Goal: Task Accomplishment & Management: Complete application form

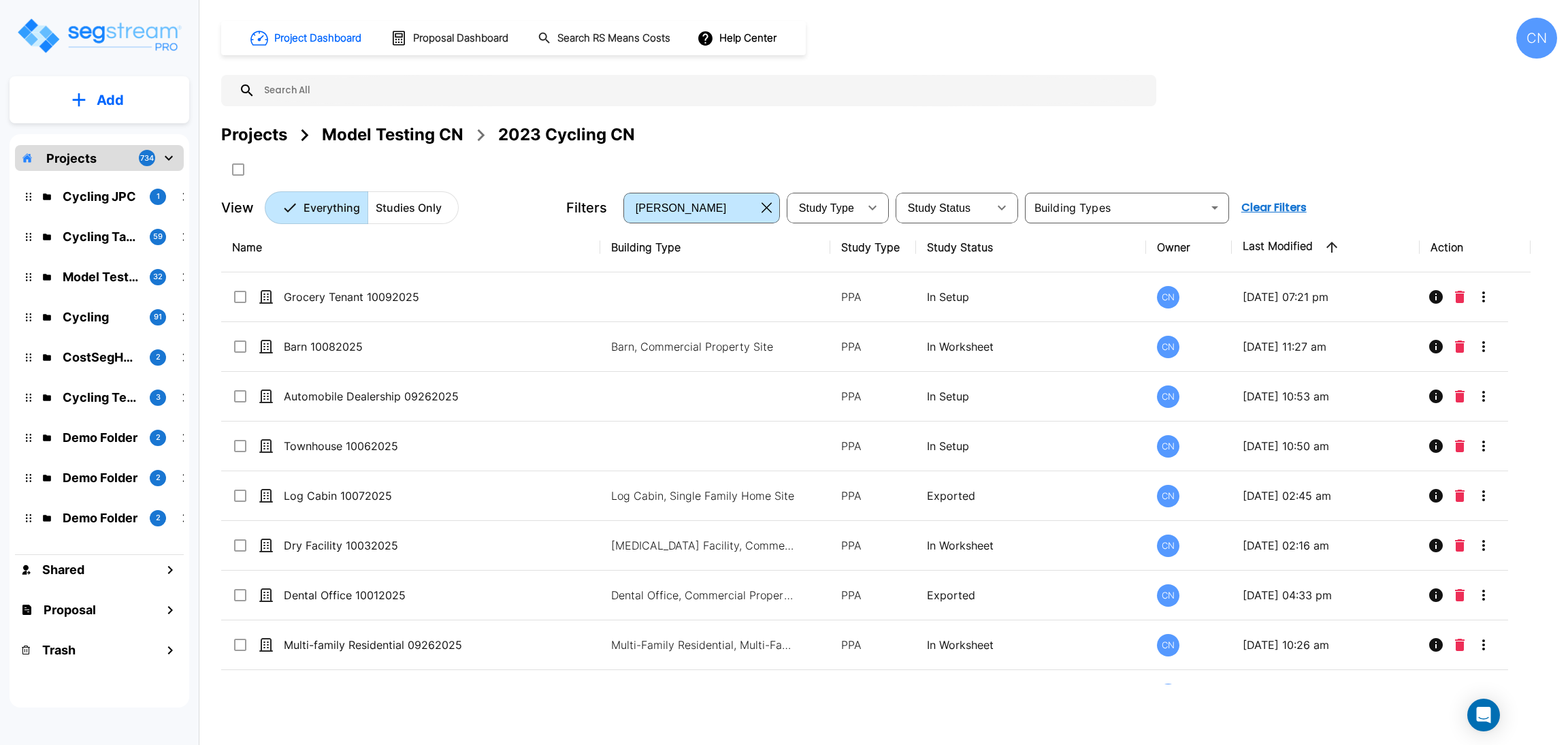
click at [990, 165] on div "Projects Model Testing CN 2023 Cycling CN" at bounding box center [889, 151] width 1336 height 58
click at [890, 166] on div "Projects Model Testing CN 2023 Cycling CN" at bounding box center [889, 151] width 1336 height 58
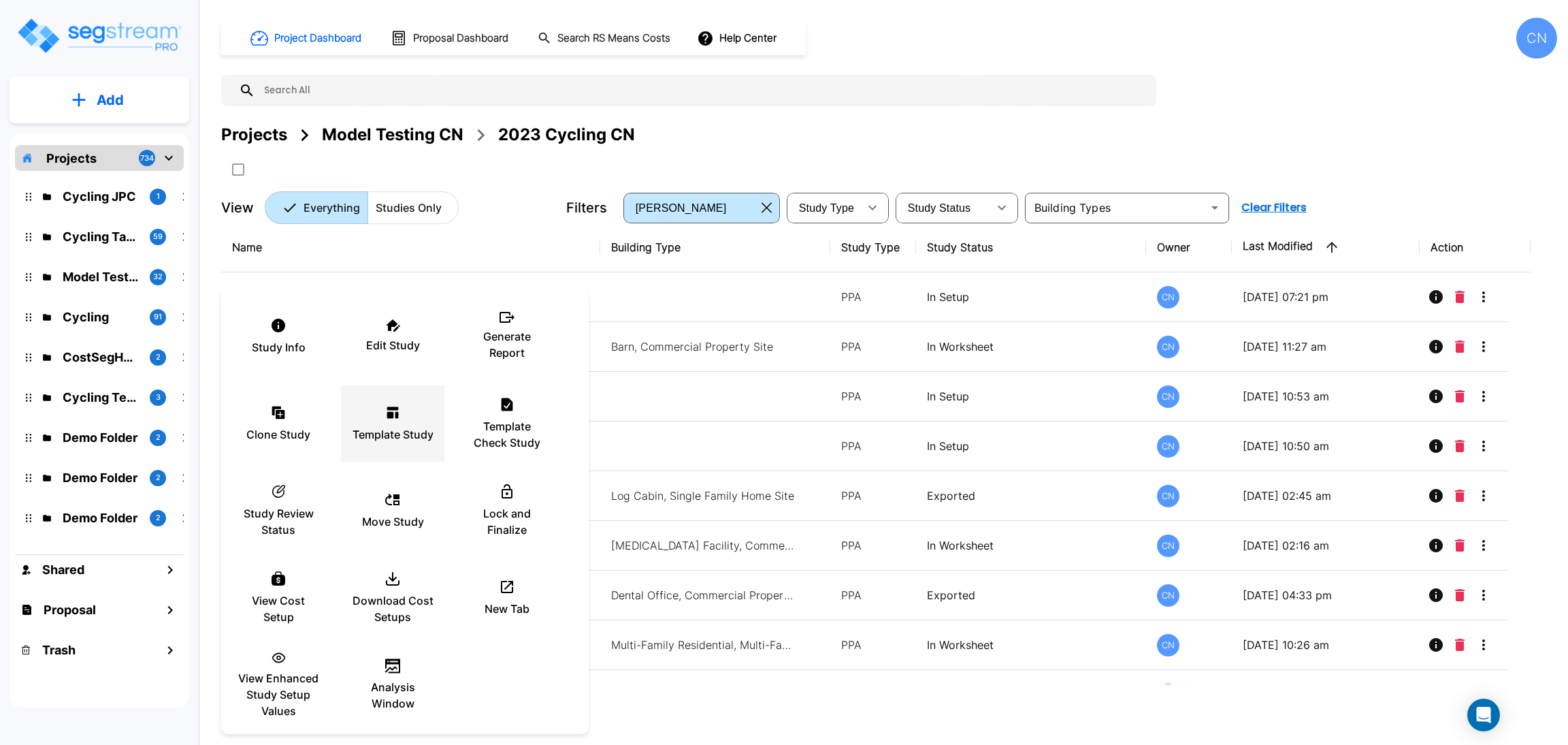
click at [385, 420] on icon at bounding box center [393, 413] width 17 height 17
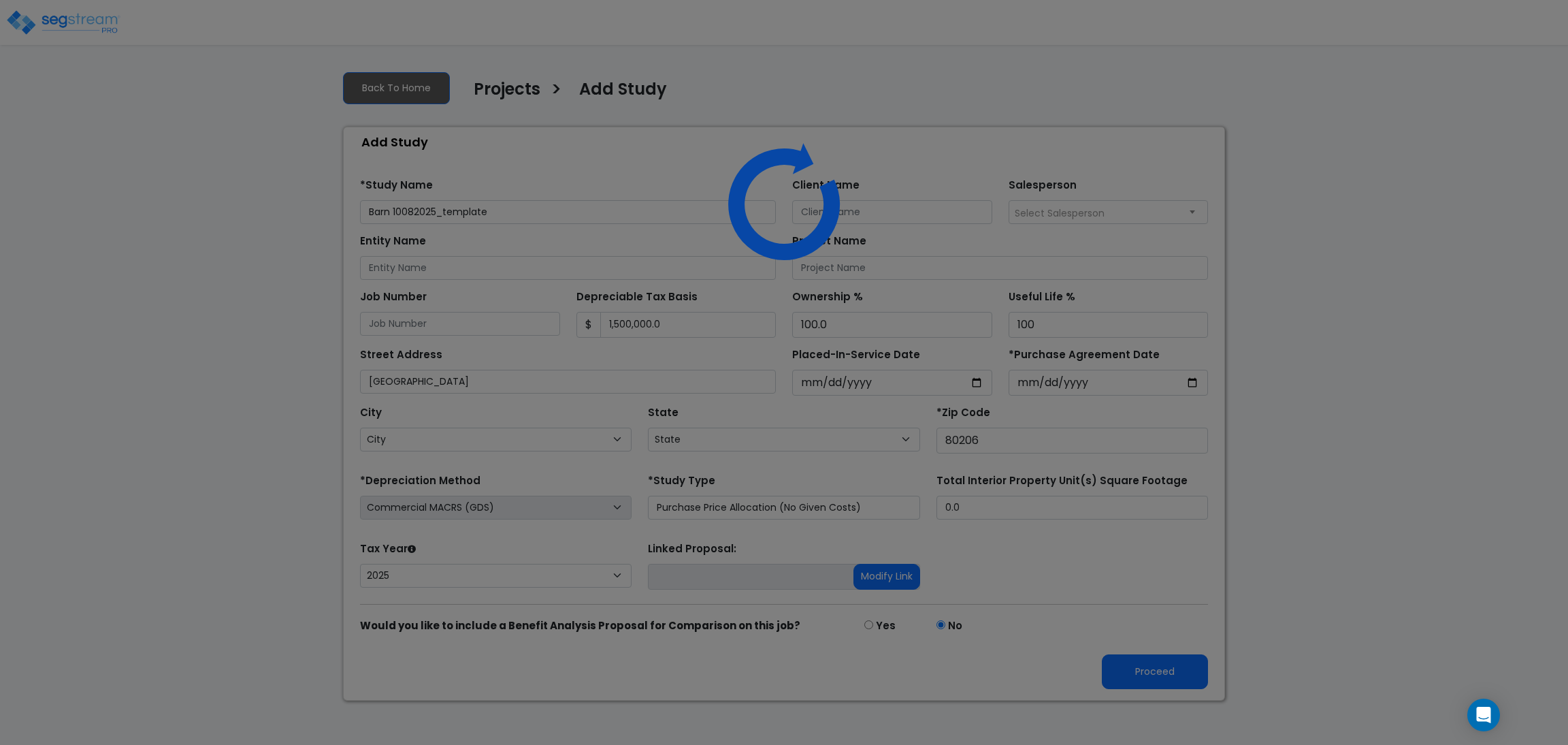
select select "2025"
select select "CO"
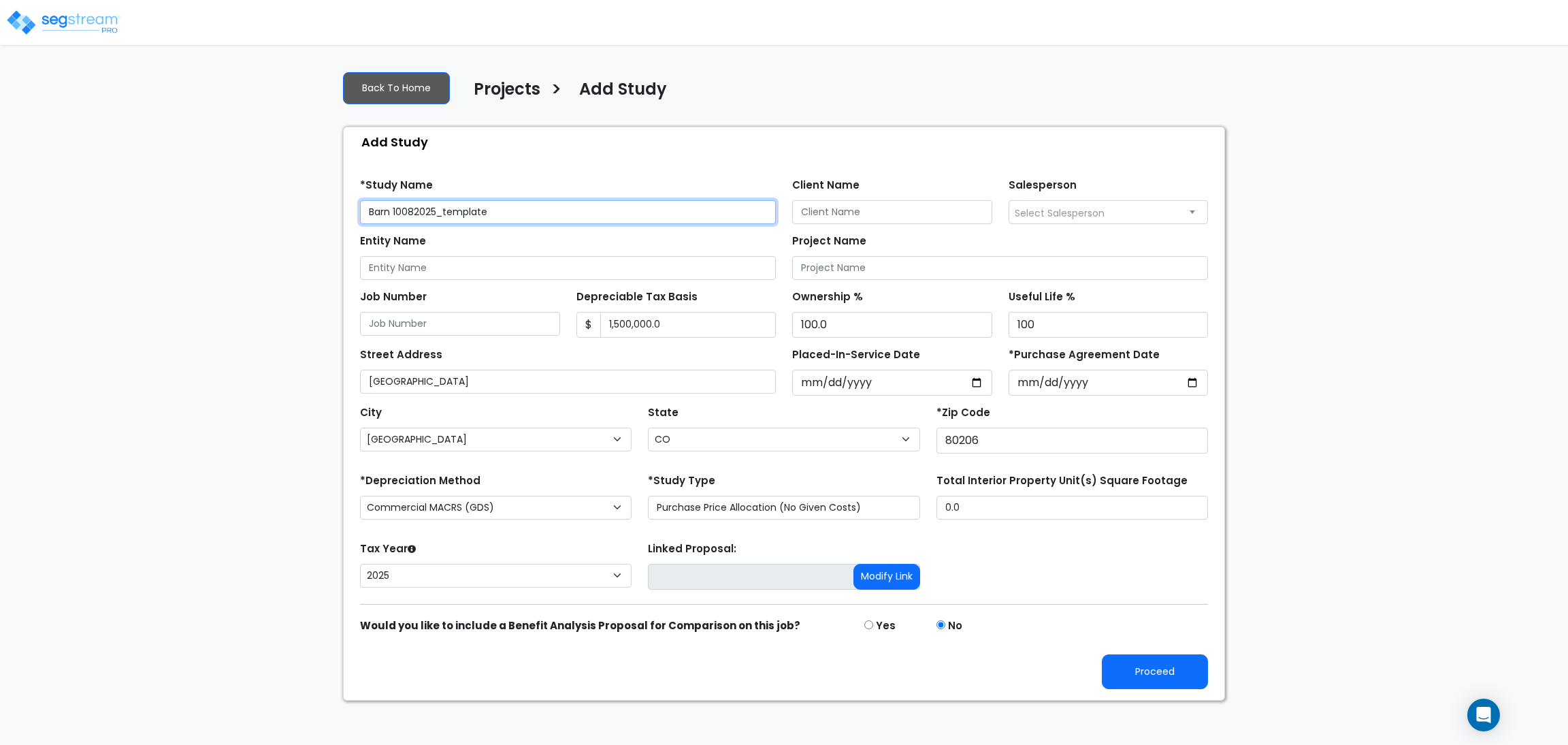
drag, startPoint x: 524, startPoint y: 212, endPoint x: 495, endPoint y: 212, distance: 29.0
click at [495, 212] on input "Barn 10082025_template" at bounding box center [567, 212] width 416 height 24
click at [1164, 678] on button "Proceed" at bounding box center [1155, 672] width 106 height 35
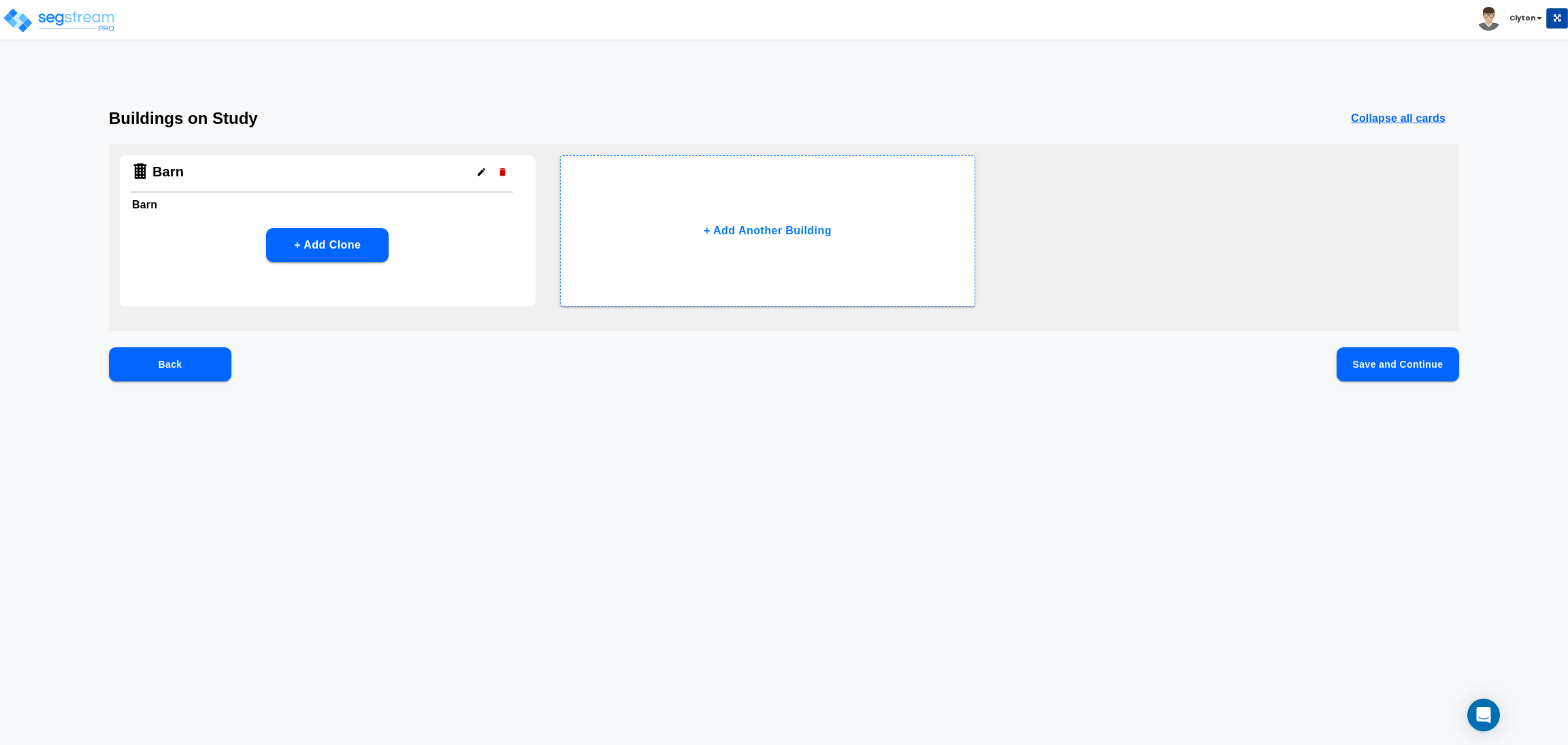
click at [1412, 361] on button "Save and Continue" at bounding box center [1398, 364] width 122 height 34
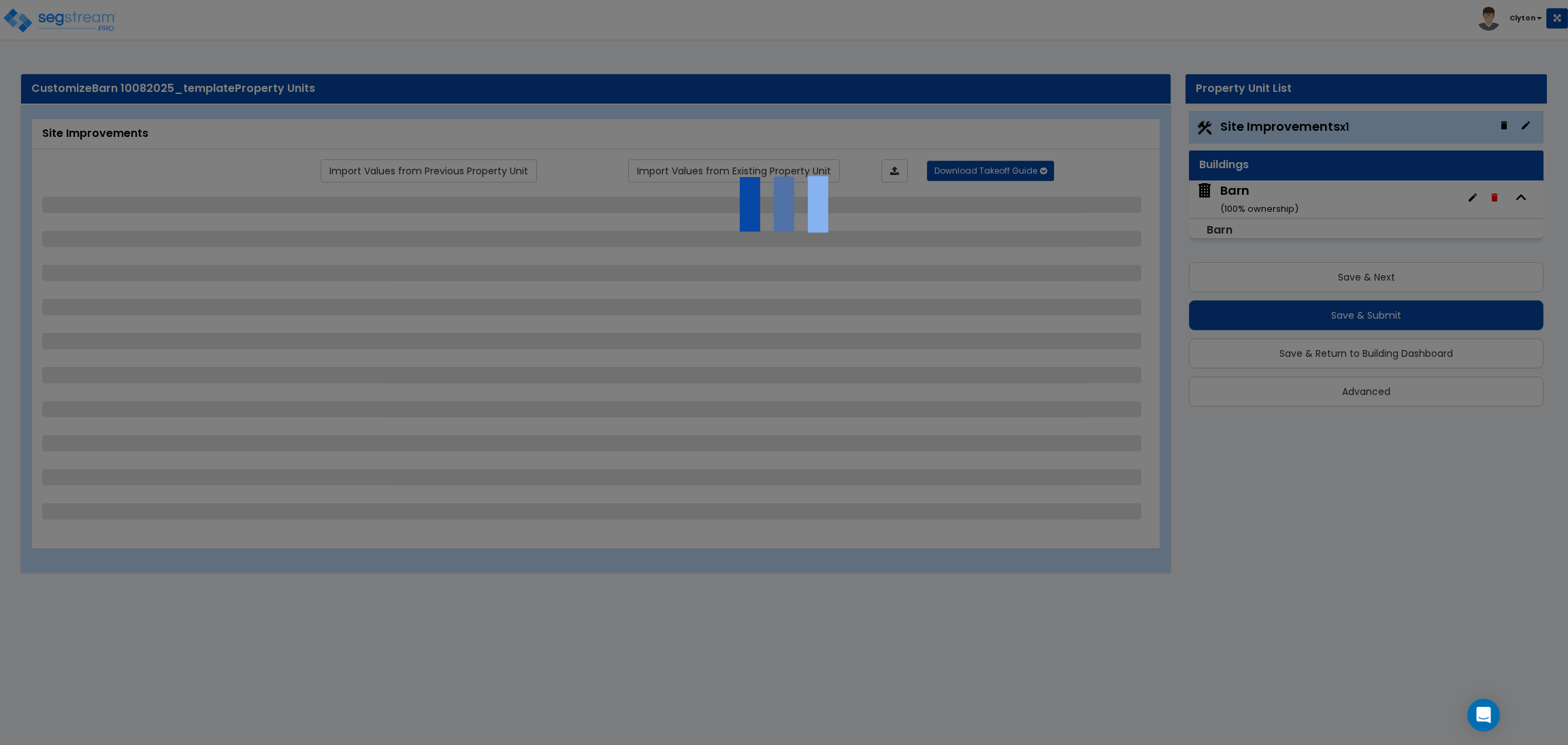
select select "2"
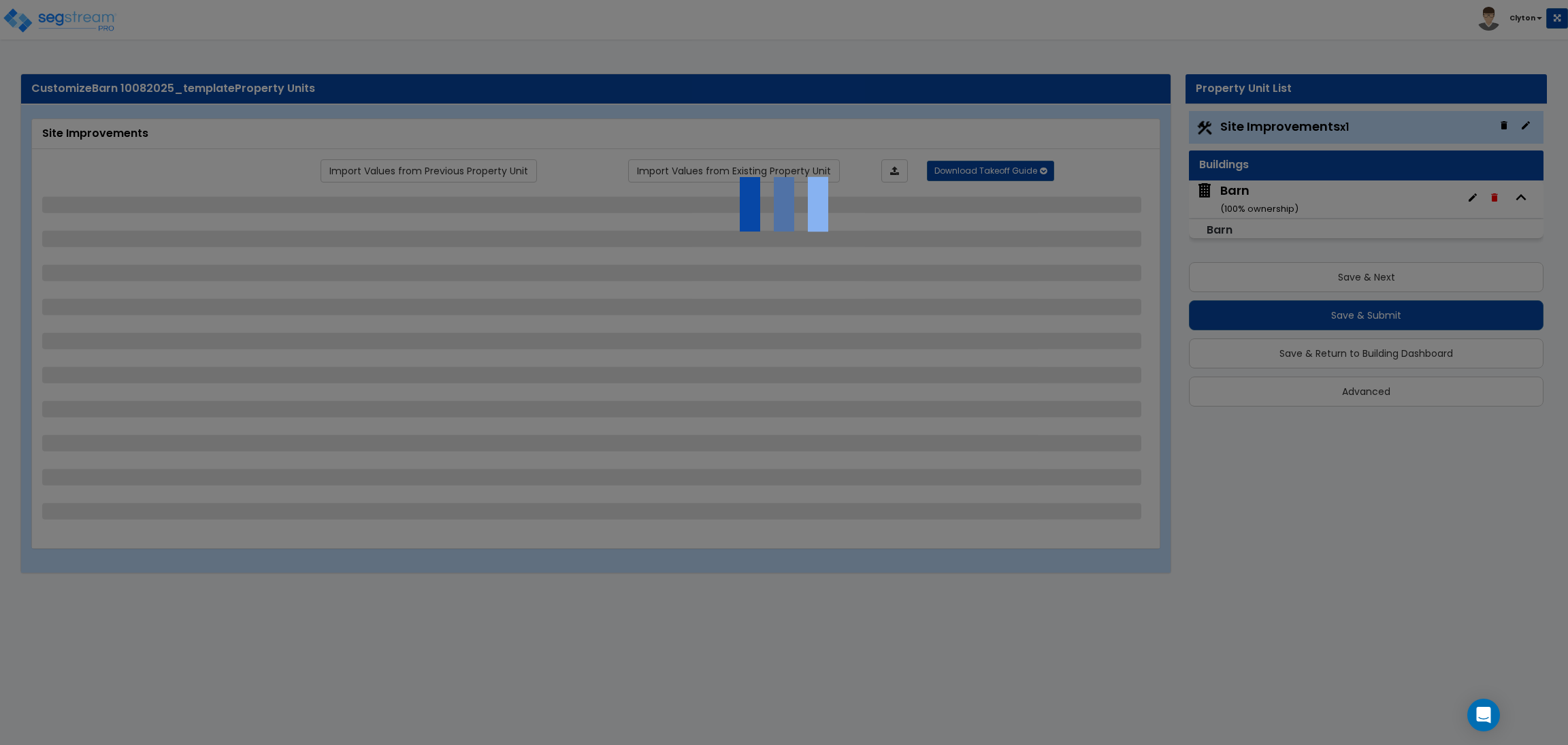
select select "1"
select select "2"
select select "1"
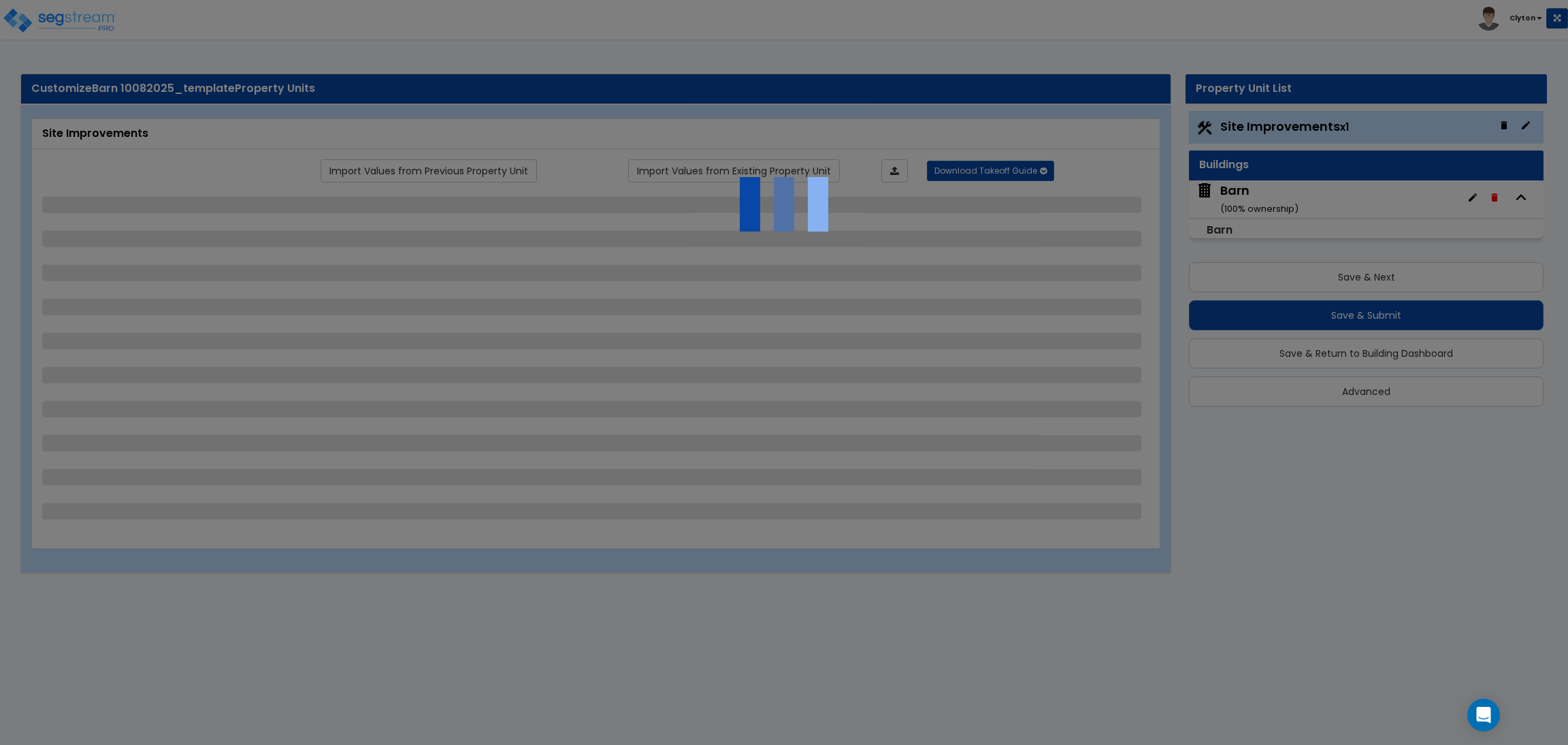
select select "2"
select select "3"
select select "1"
select select "2"
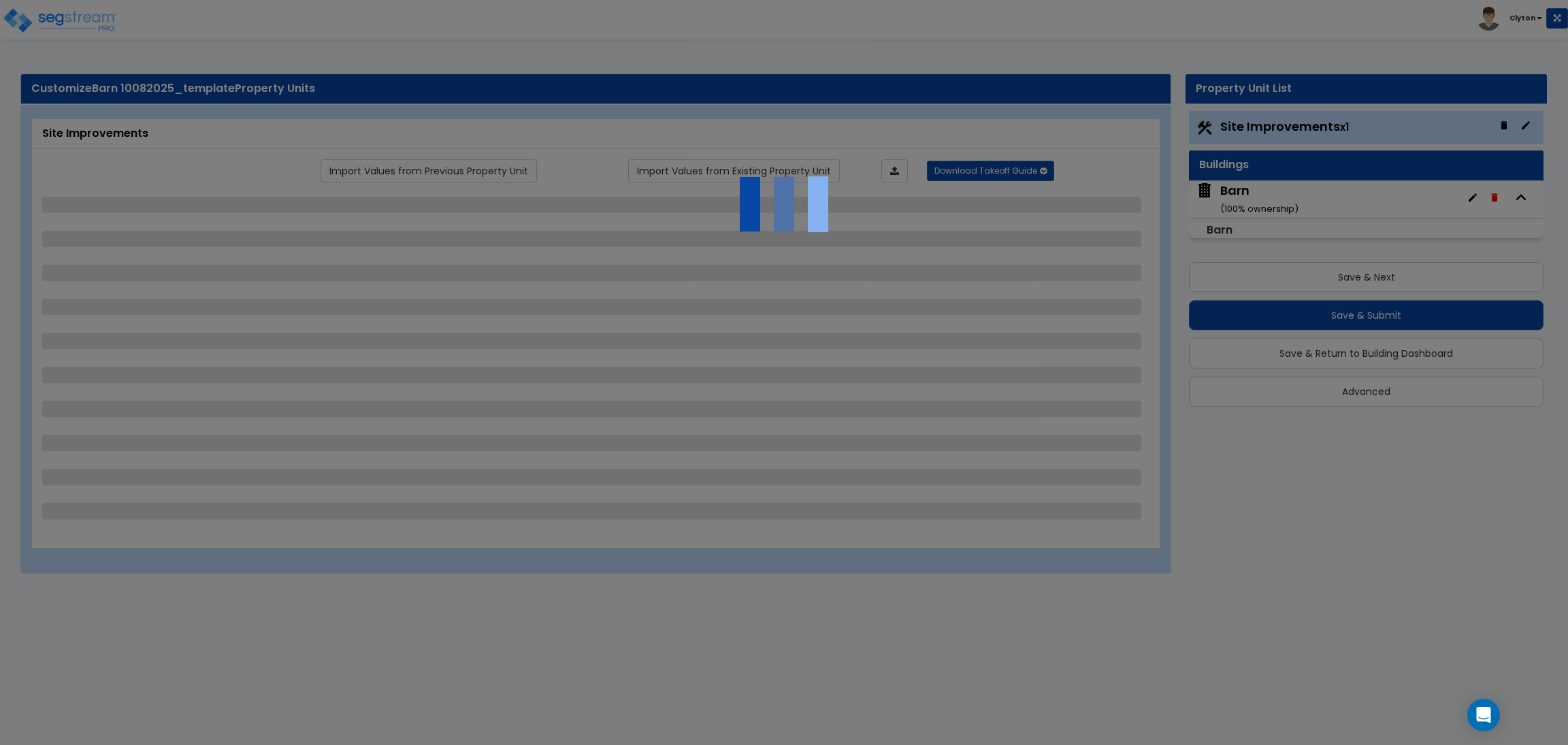
select select "4"
select select "1"
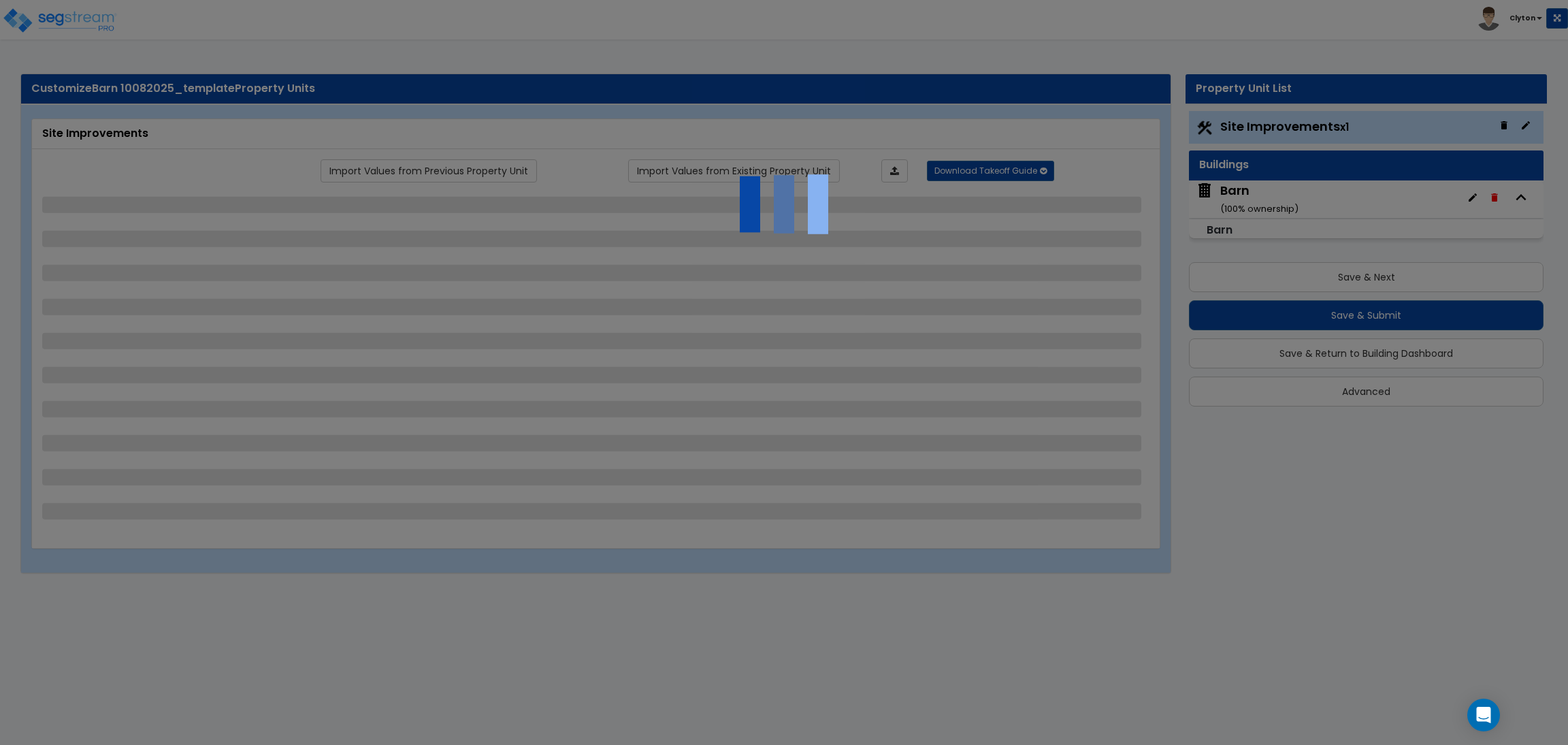
select select "10"
select select "3"
select select "2"
select select "3"
select select "6"
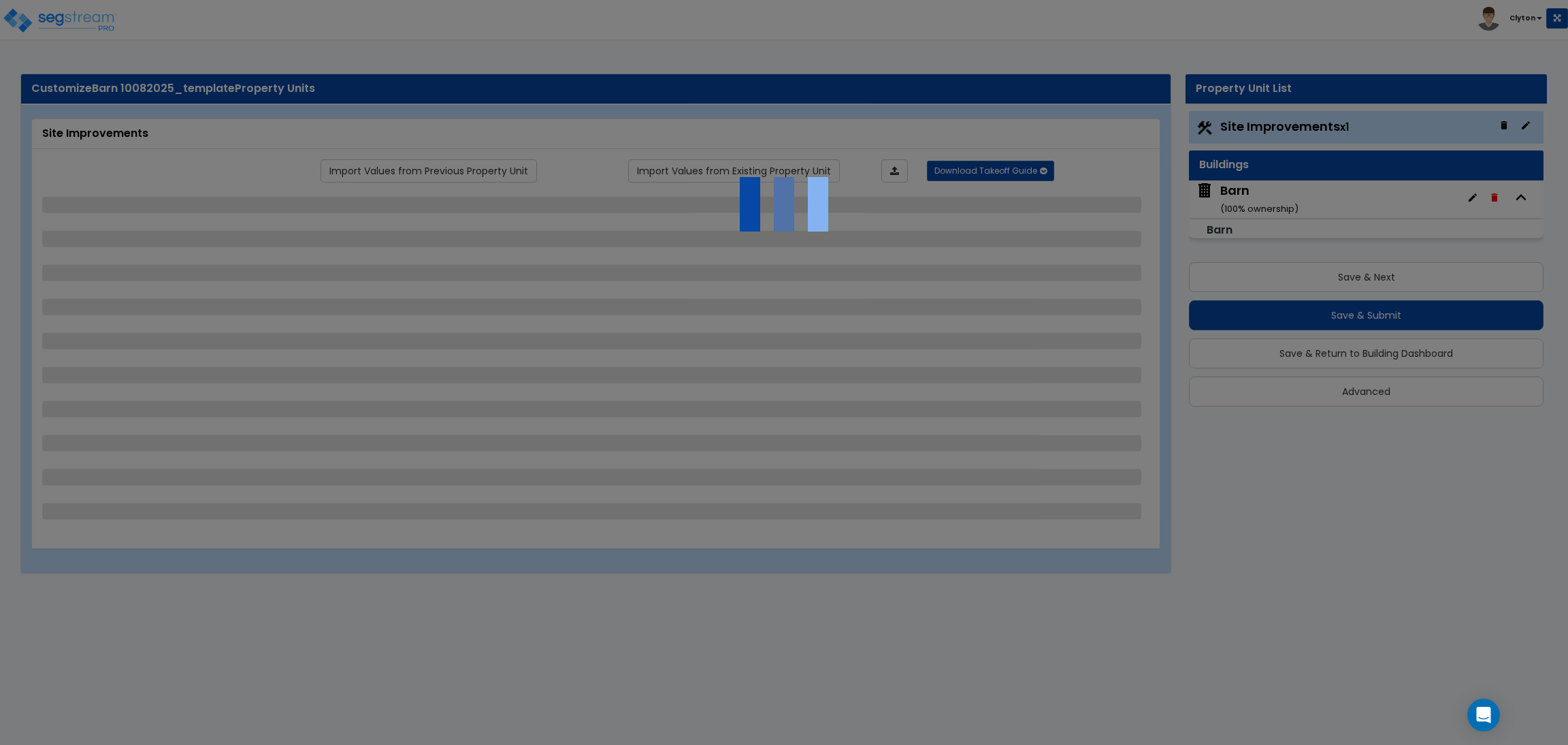
select select "10"
select select "8"
select select "3"
select select "1"
select select "2"
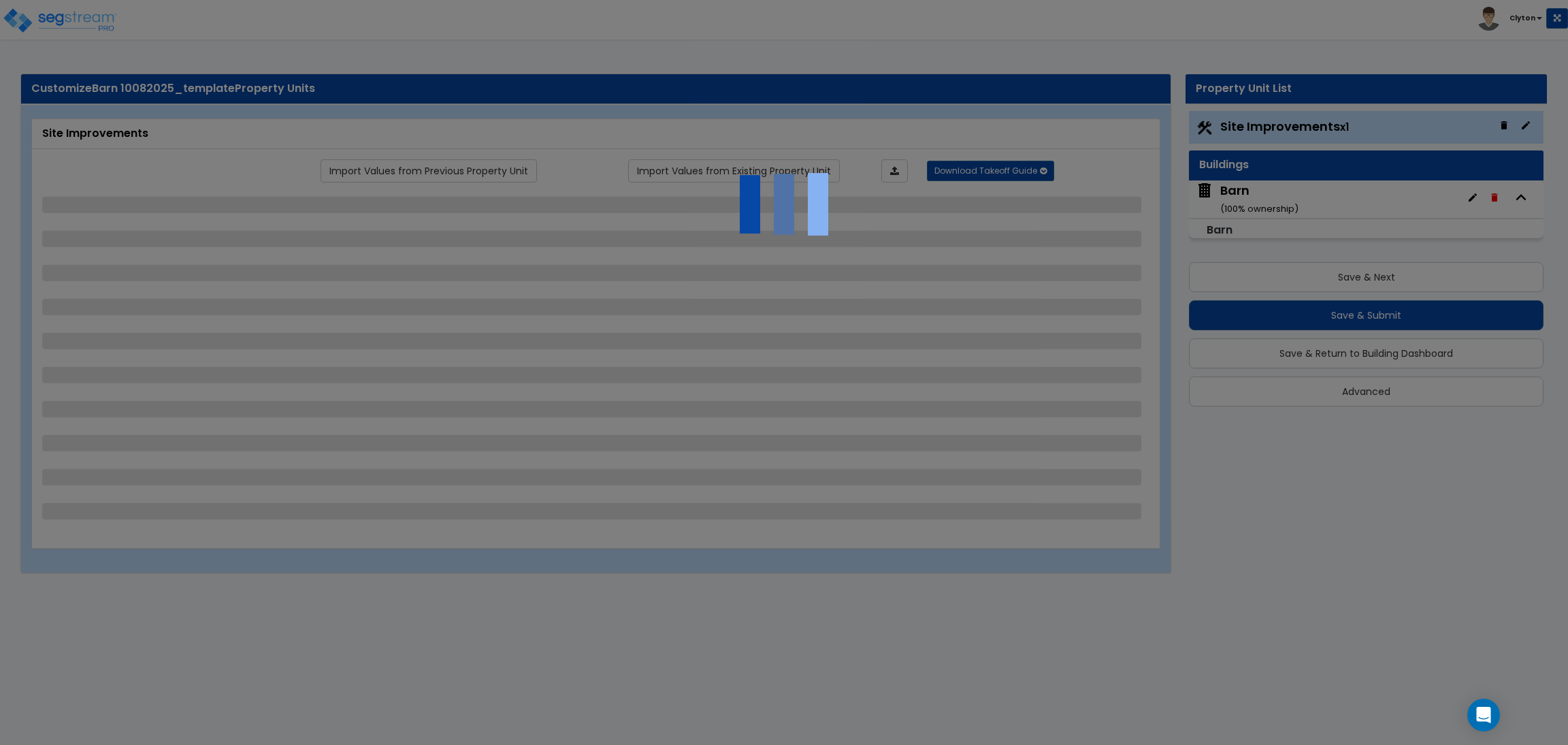
select select "3"
select select "1"
select select "3"
select select "1"
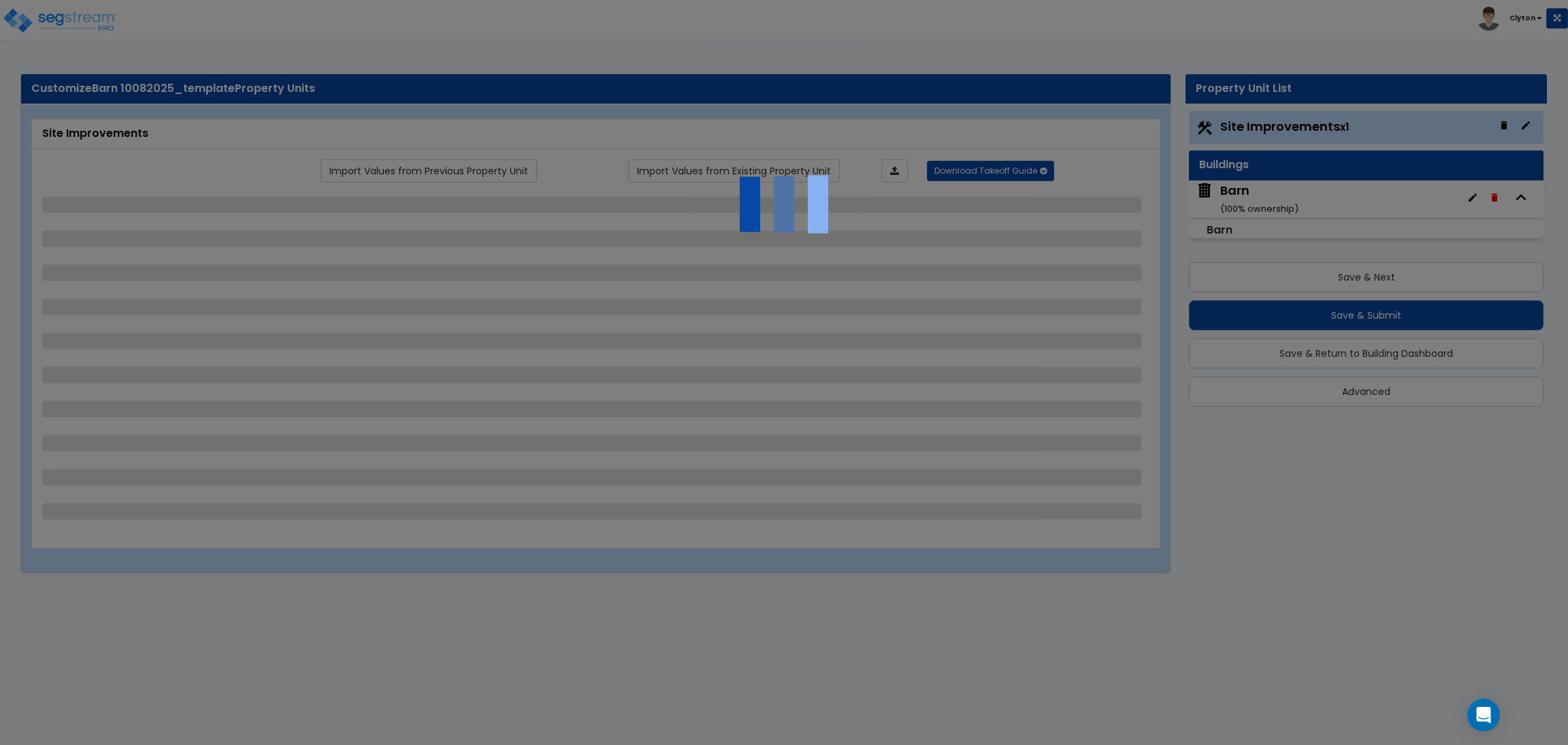
select select "2"
select select "1"
select select "3"
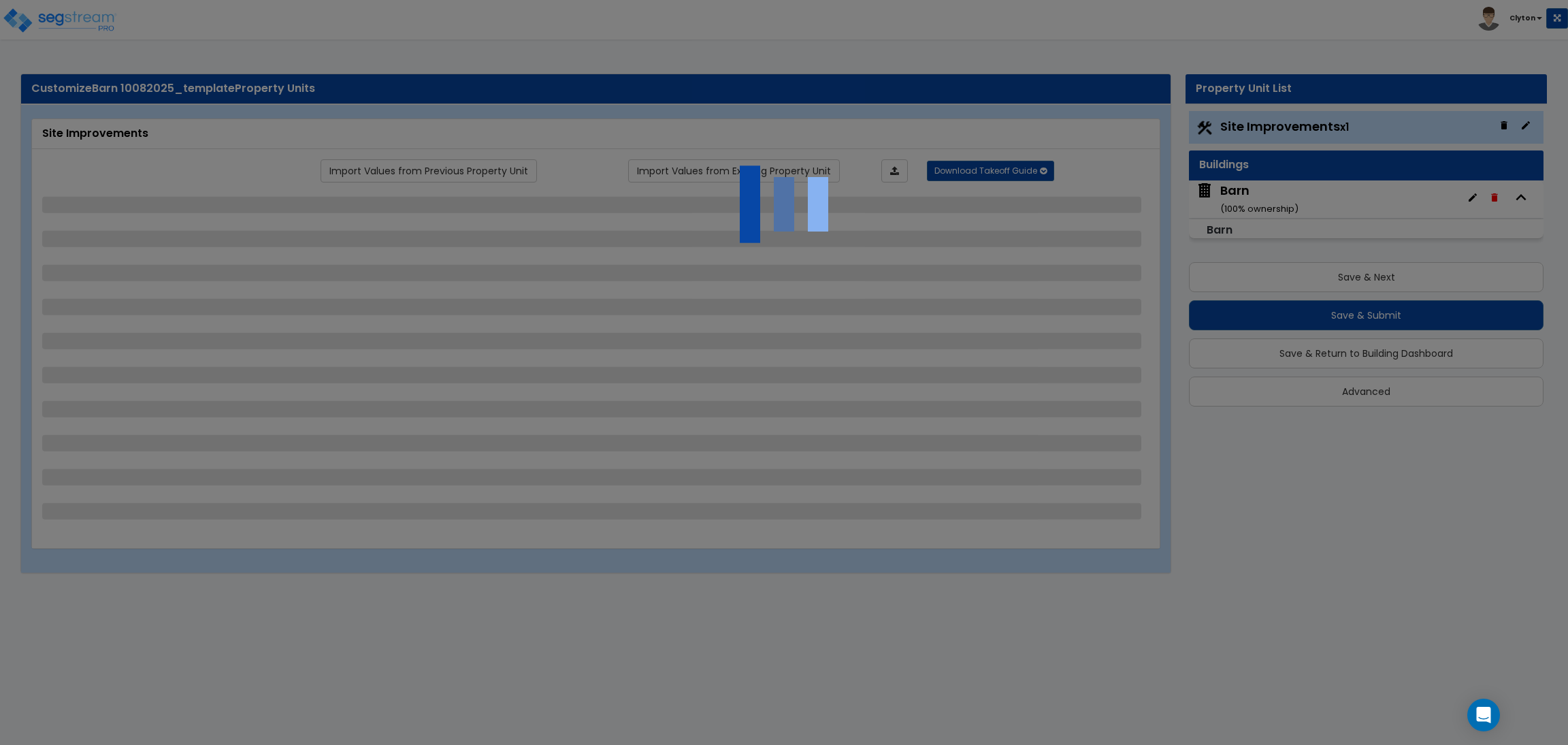
select select "1"
select select "3"
select select "11"
select select "8"
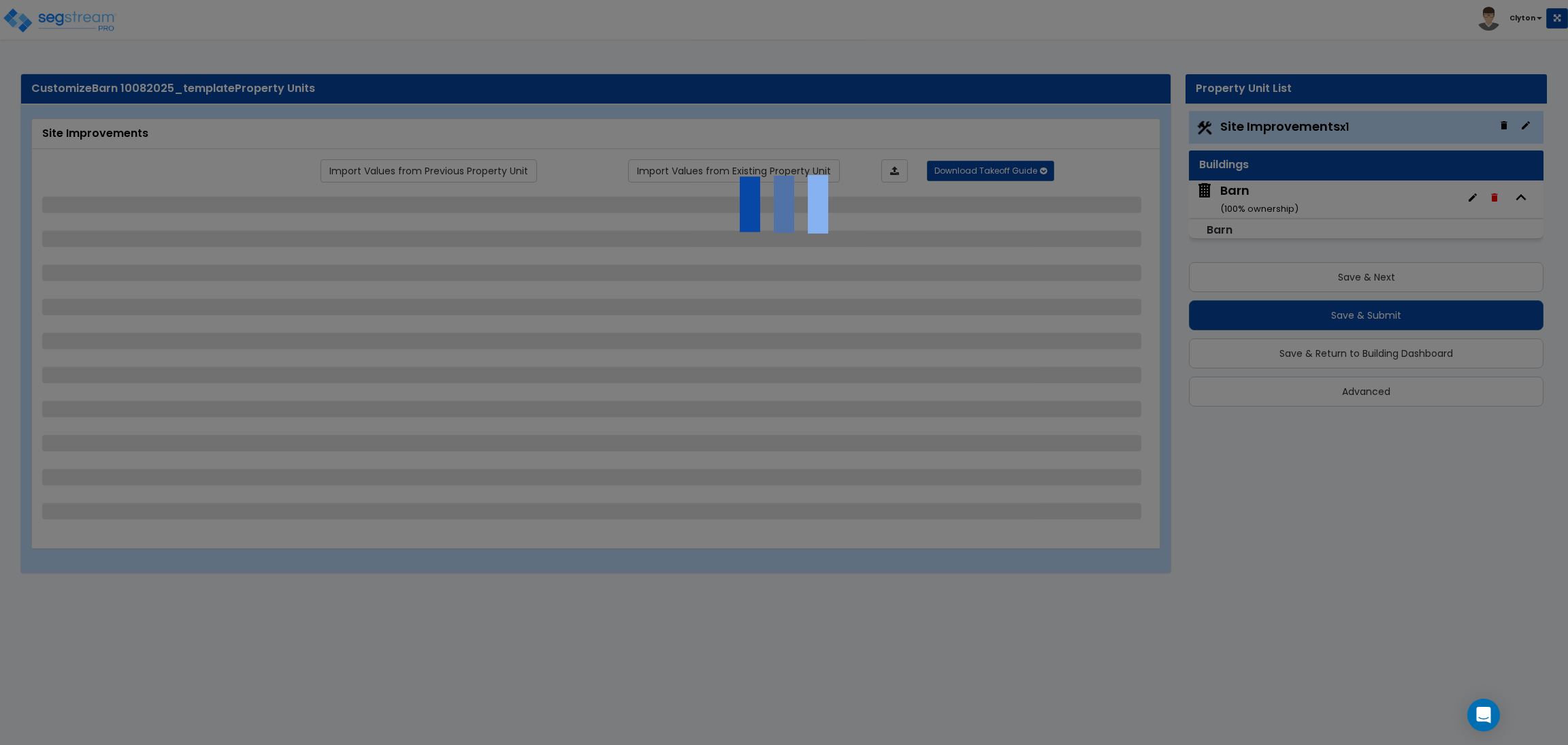
select select "5"
select select "3"
select select "1"
select select "5"
select select "7"
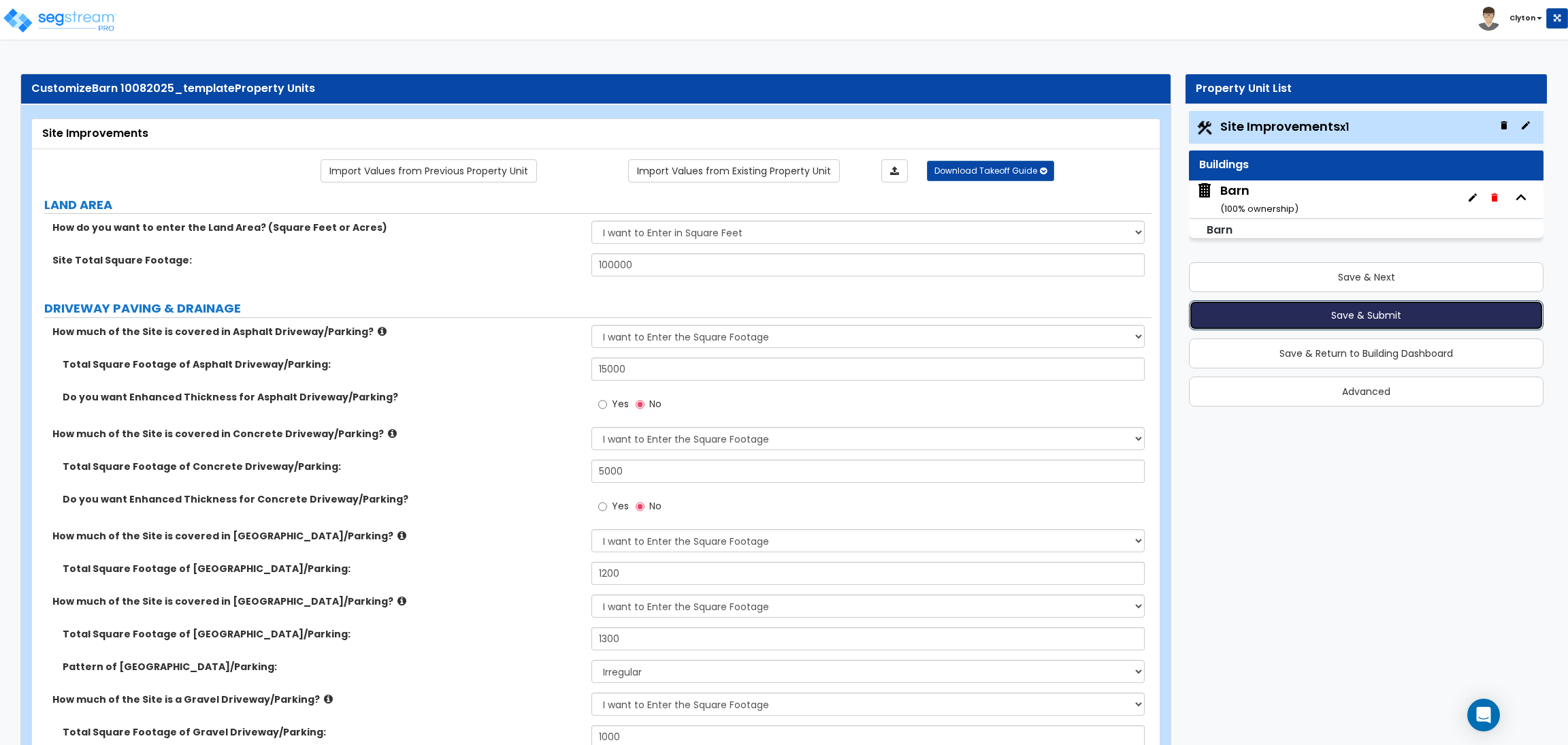
click at [1322, 316] on button "Save & Submit" at bounding box center [1366, 316] width 355 height 30
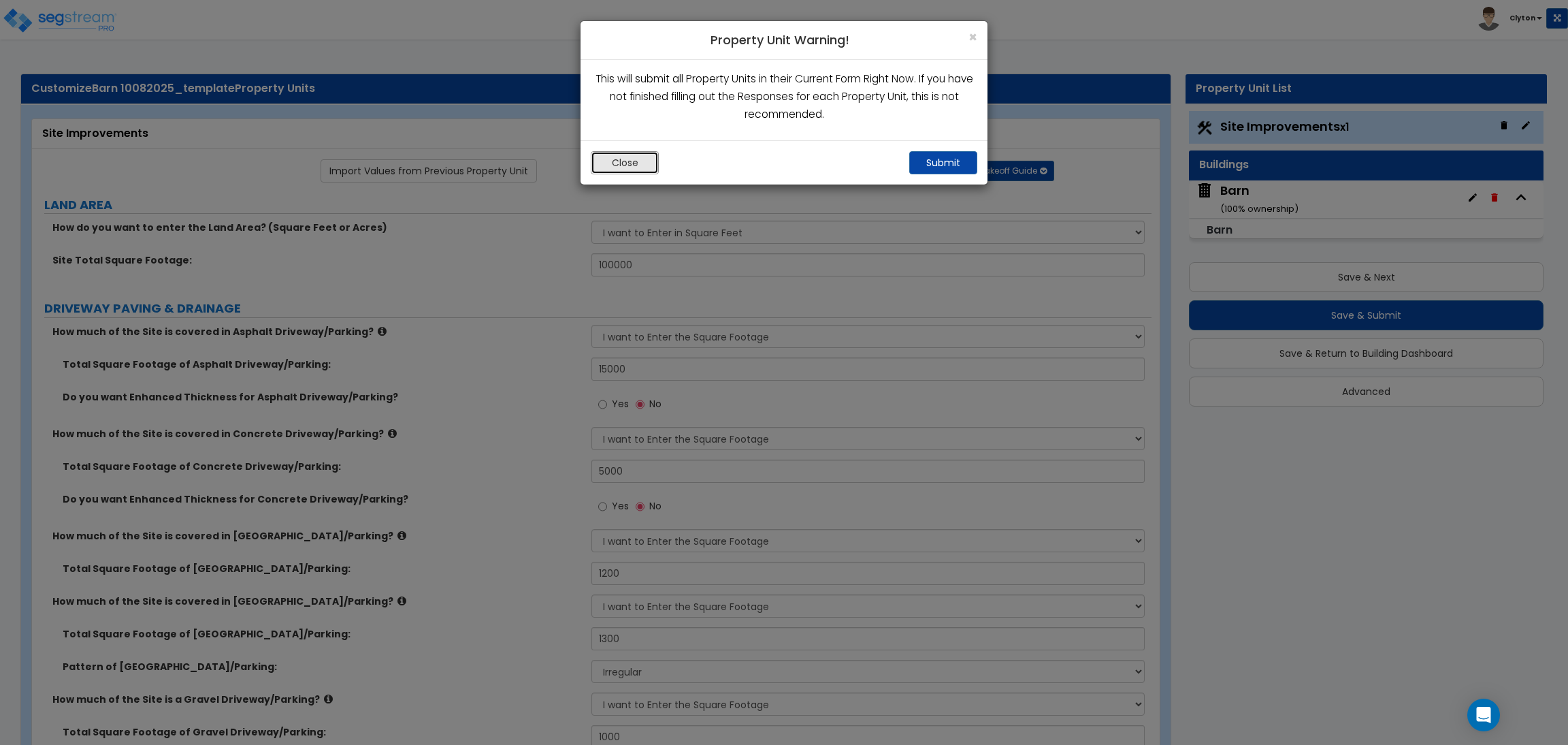
click at [644, 167] on button "Close" at bounding box center [625, 163] width 68 height 23
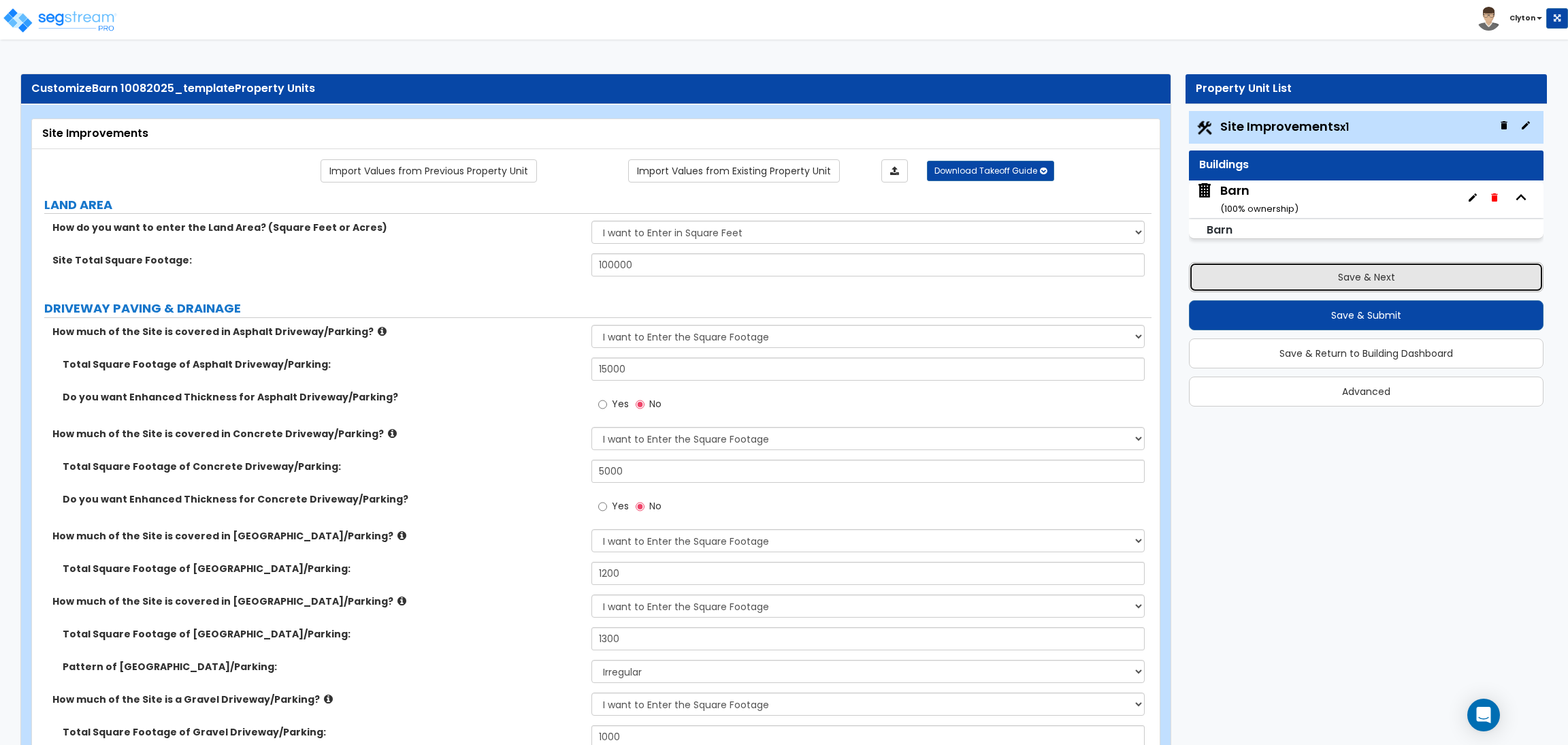
click at [1422, 265] on button "Save & Next" at bounding box center [1366, 277] width 355 height 30
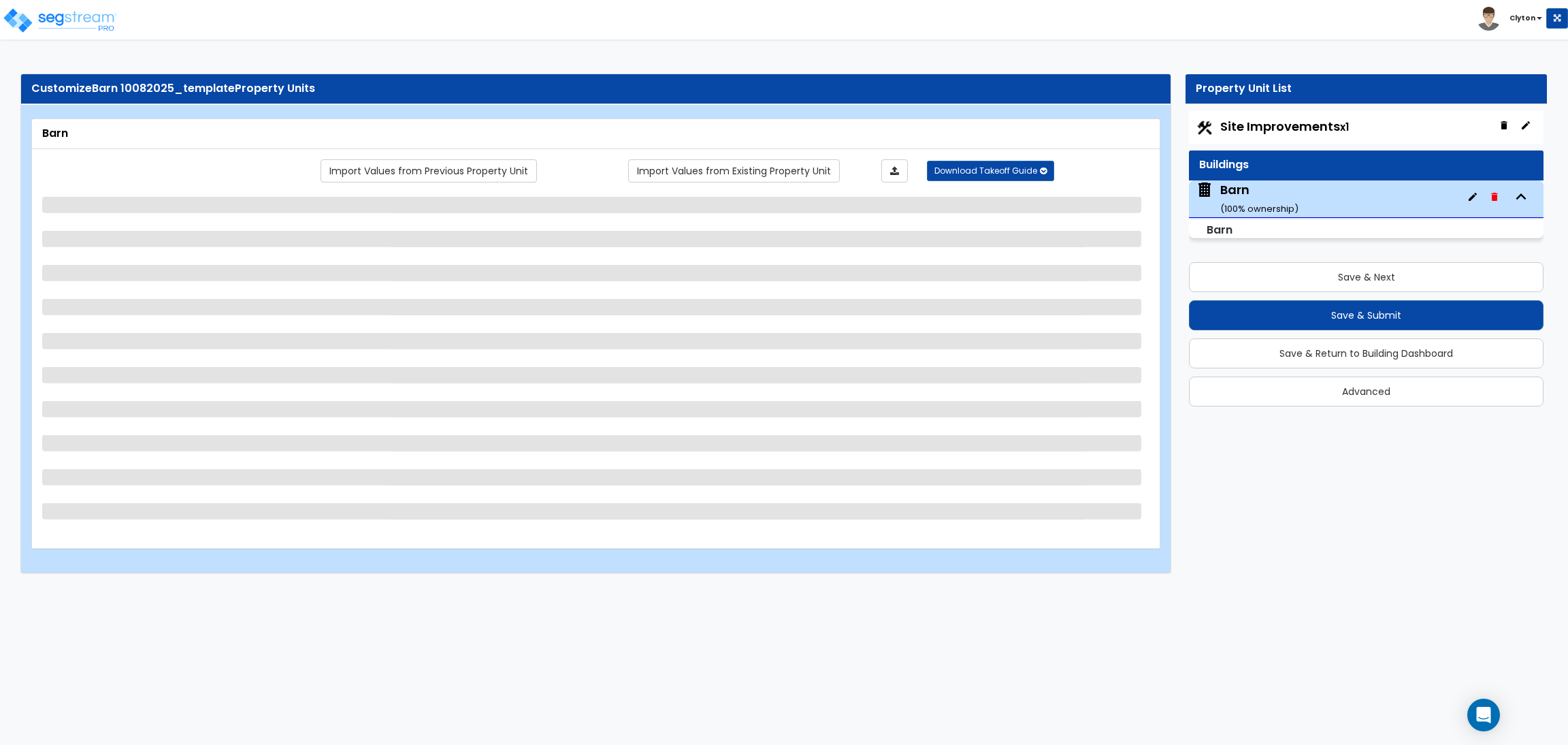
select select "7"
select select "1"
select select "14"
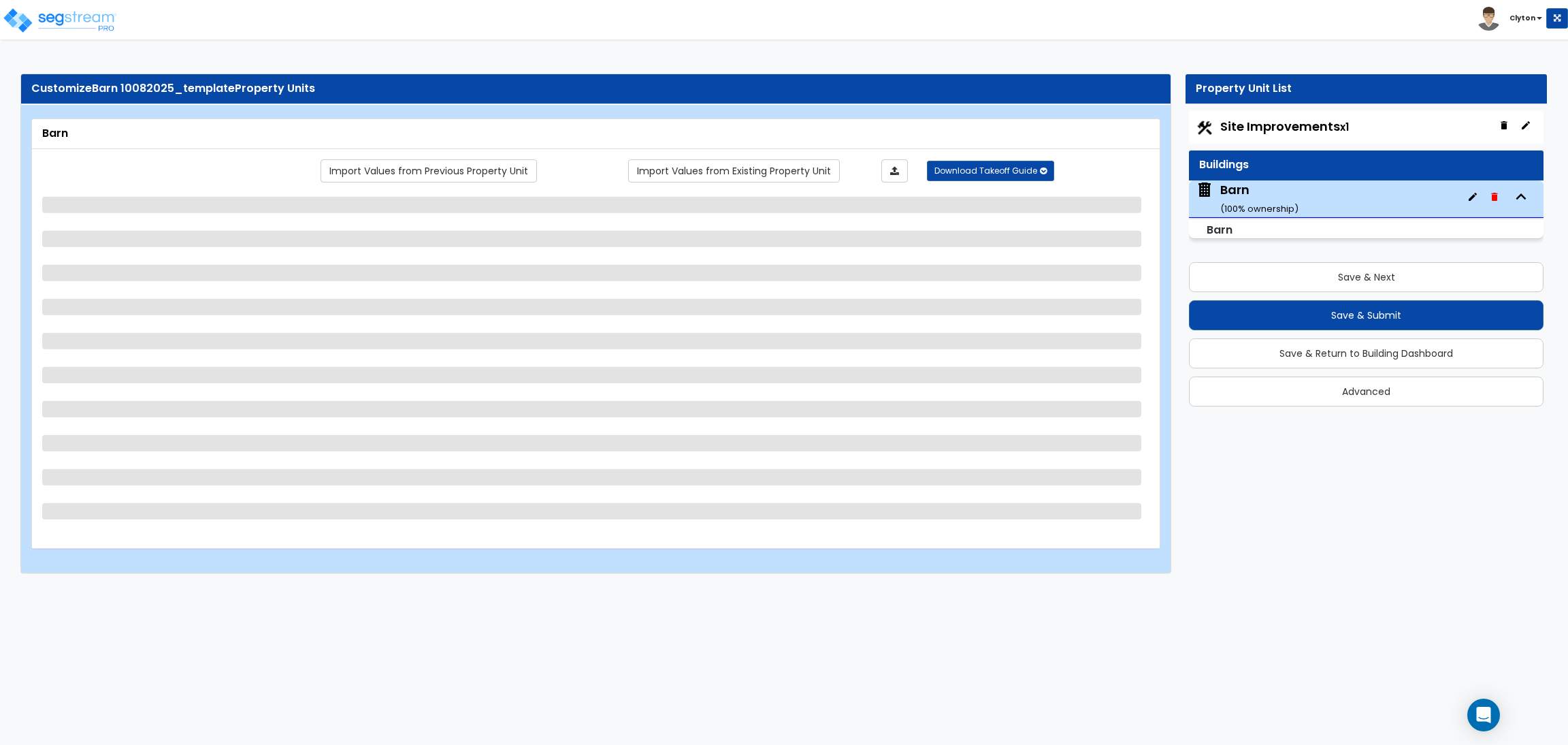
select select "1"
select select "2"
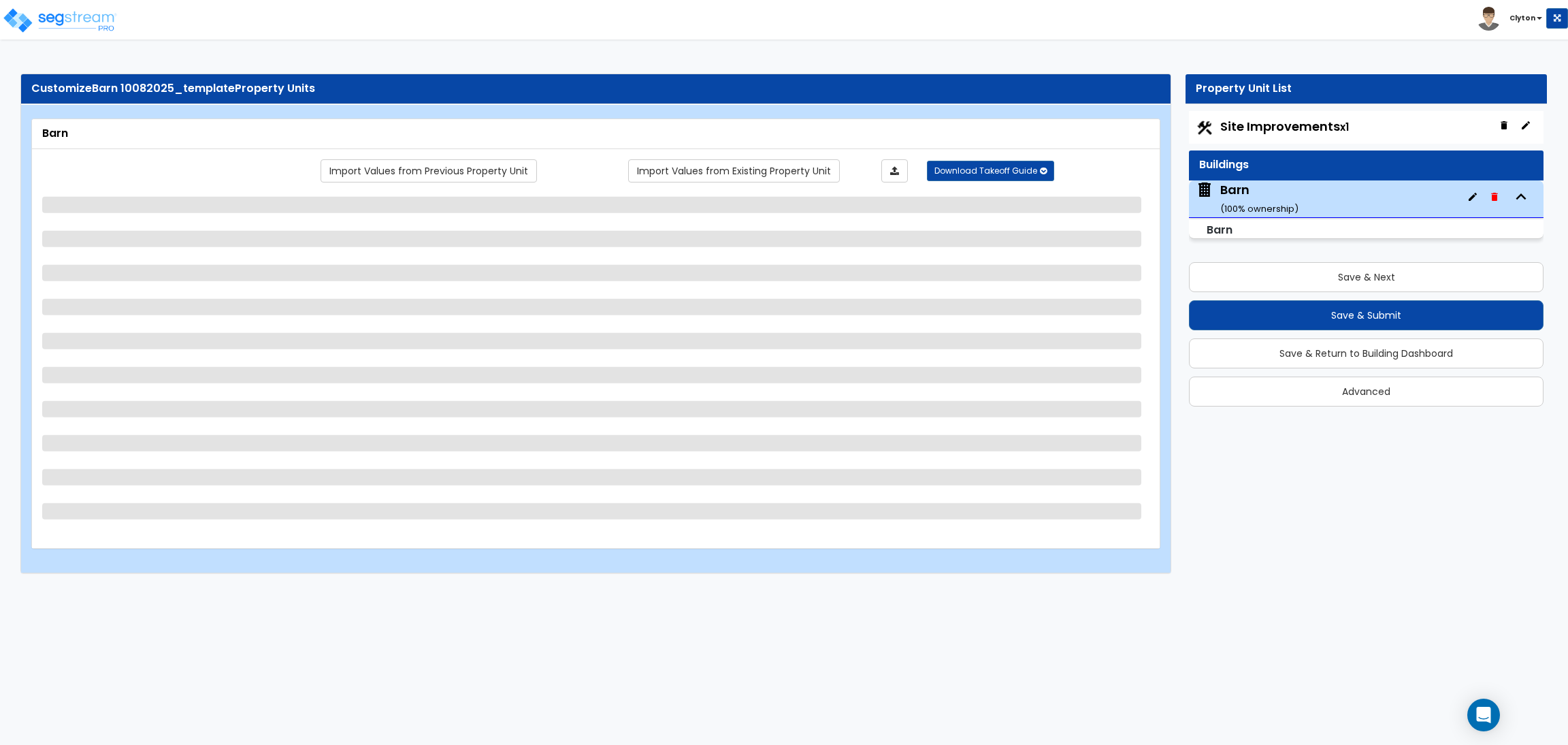
select select "1"
select select "3"
select select "2"
select select "1"
select select "2"
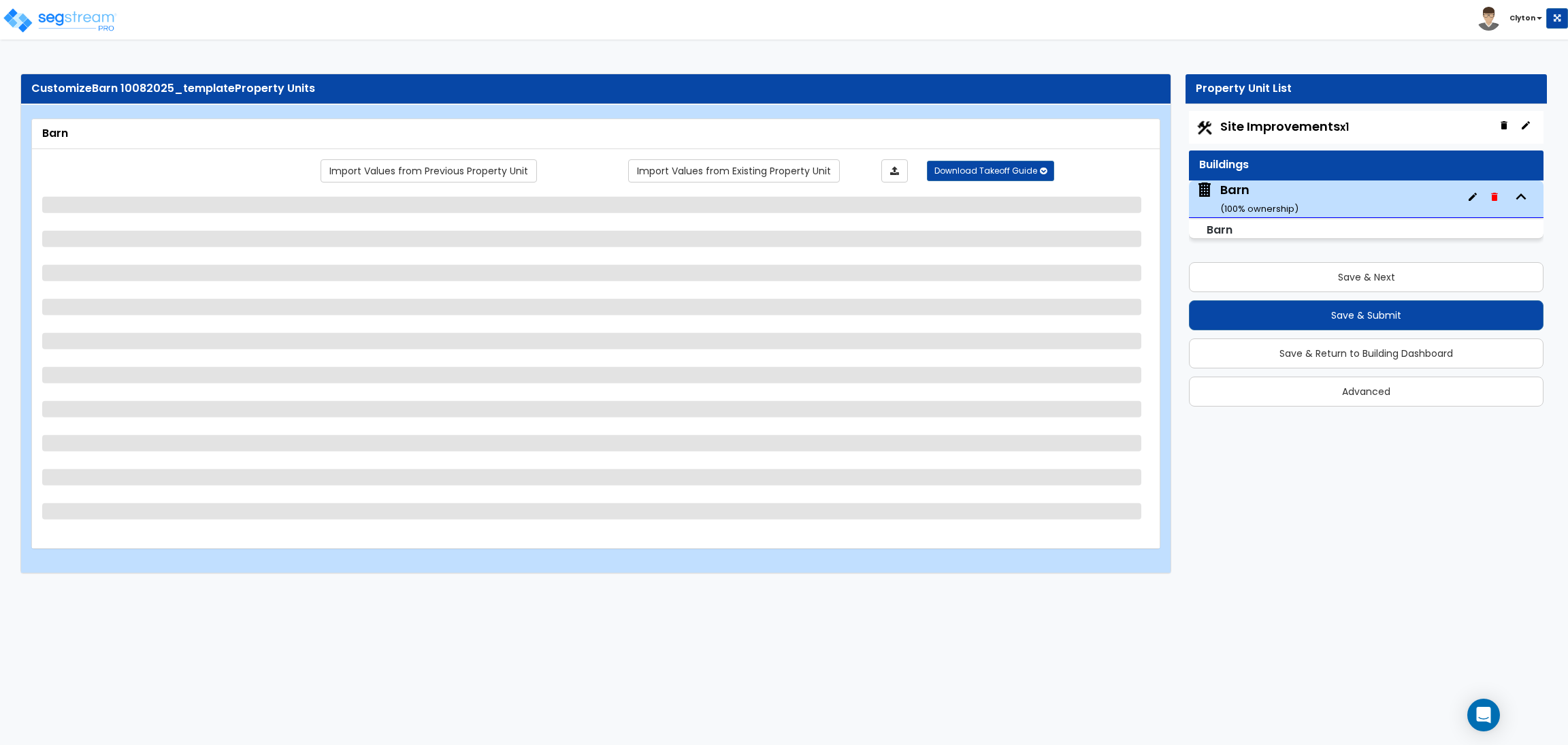
select select "1"
select select "3"
select select "1"
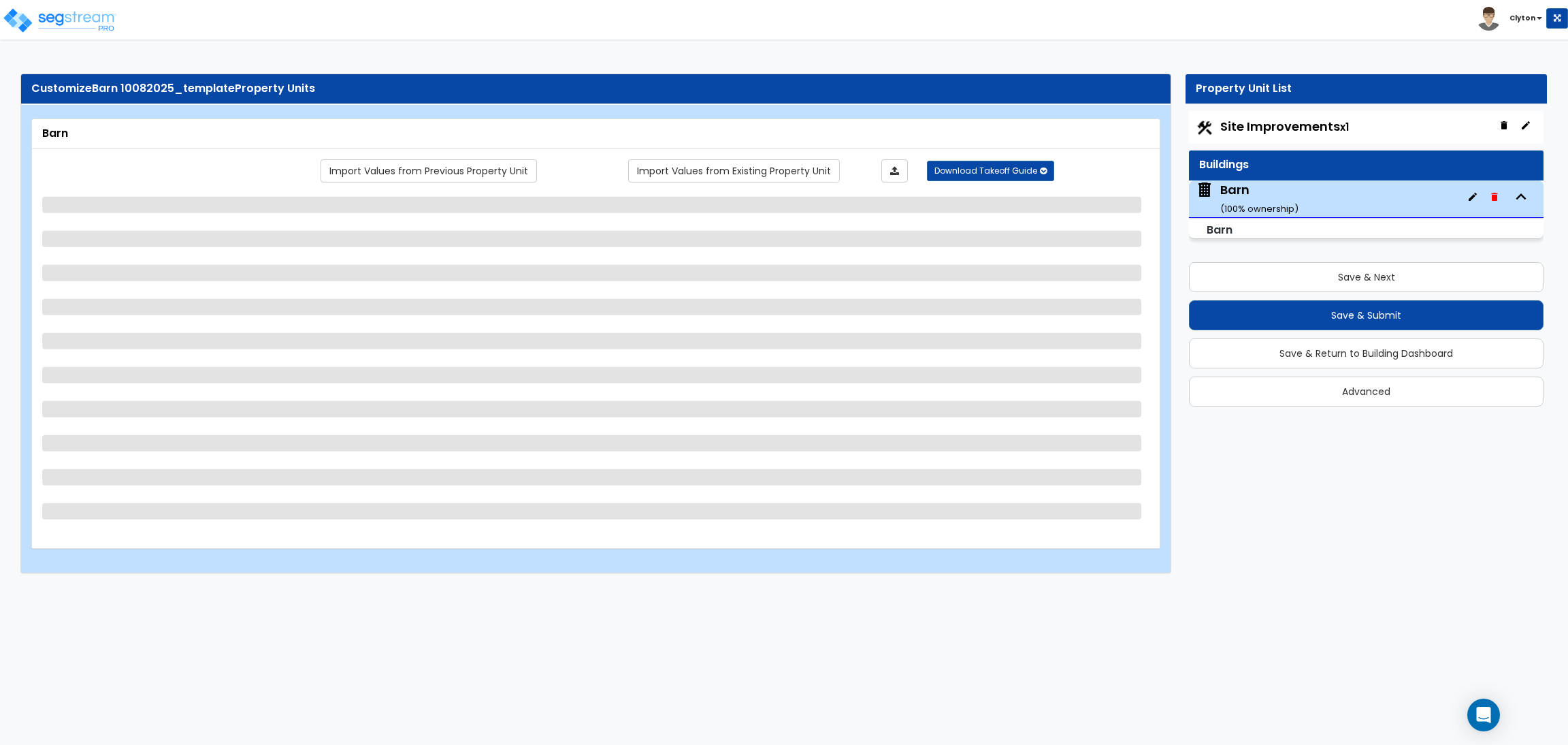
select select "5"
select select "1"
select select "5"
select select "3"
select select "2"
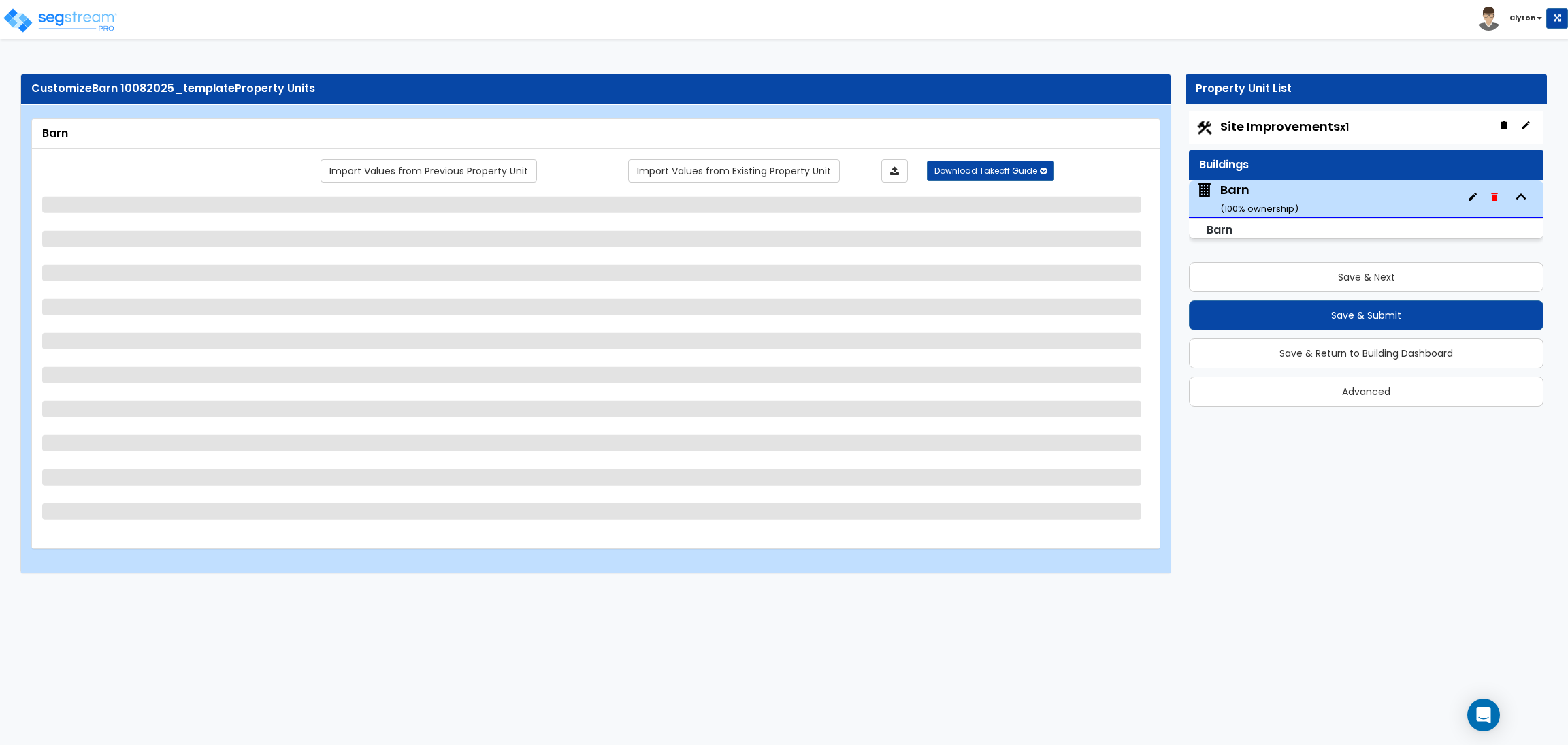
select select "3"
select select "2"
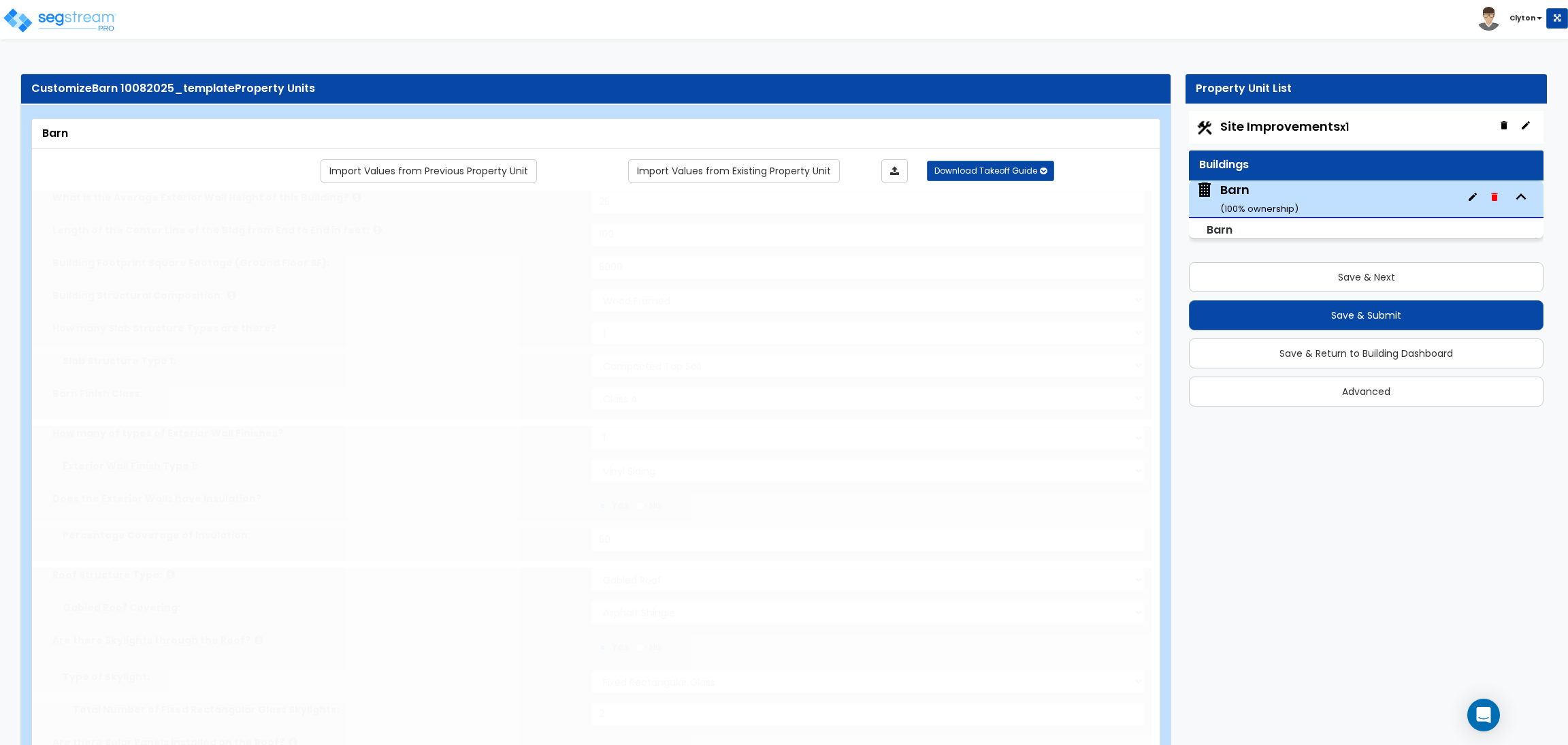
select select "3"
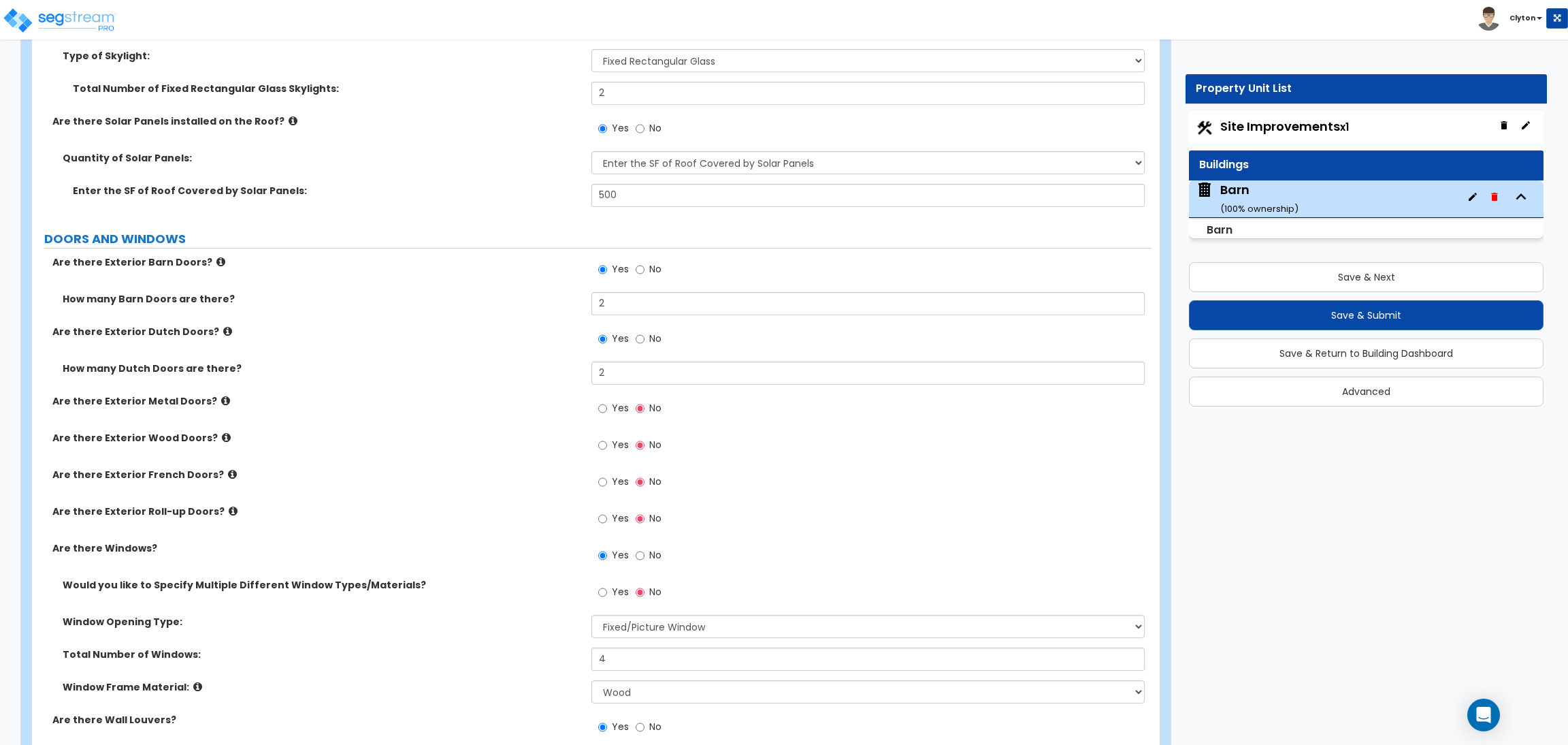
scroll to position [102, 0]
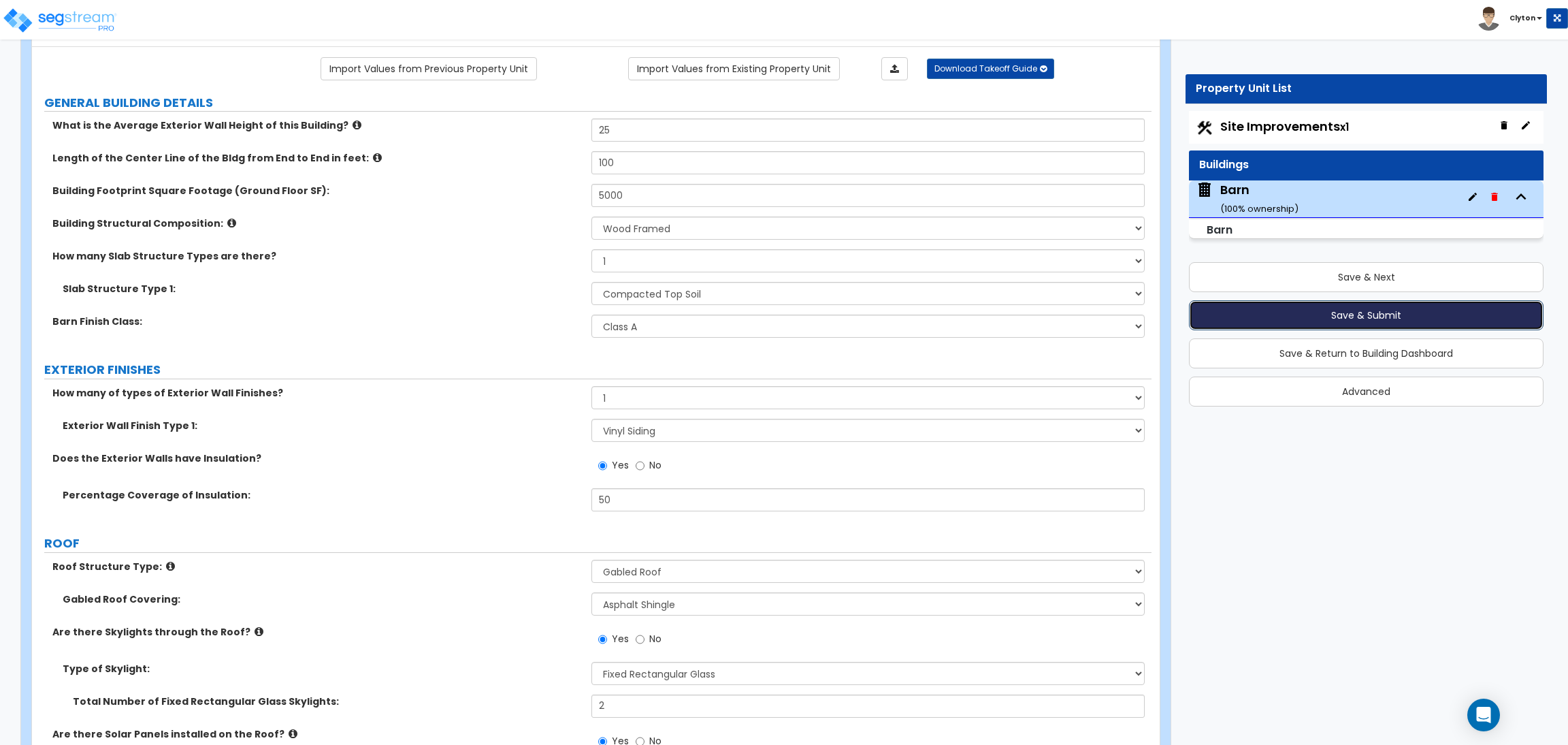
click at [1273, 306] on button "Save & Submit" at bounding box center [1366, 316] width 355 height 30
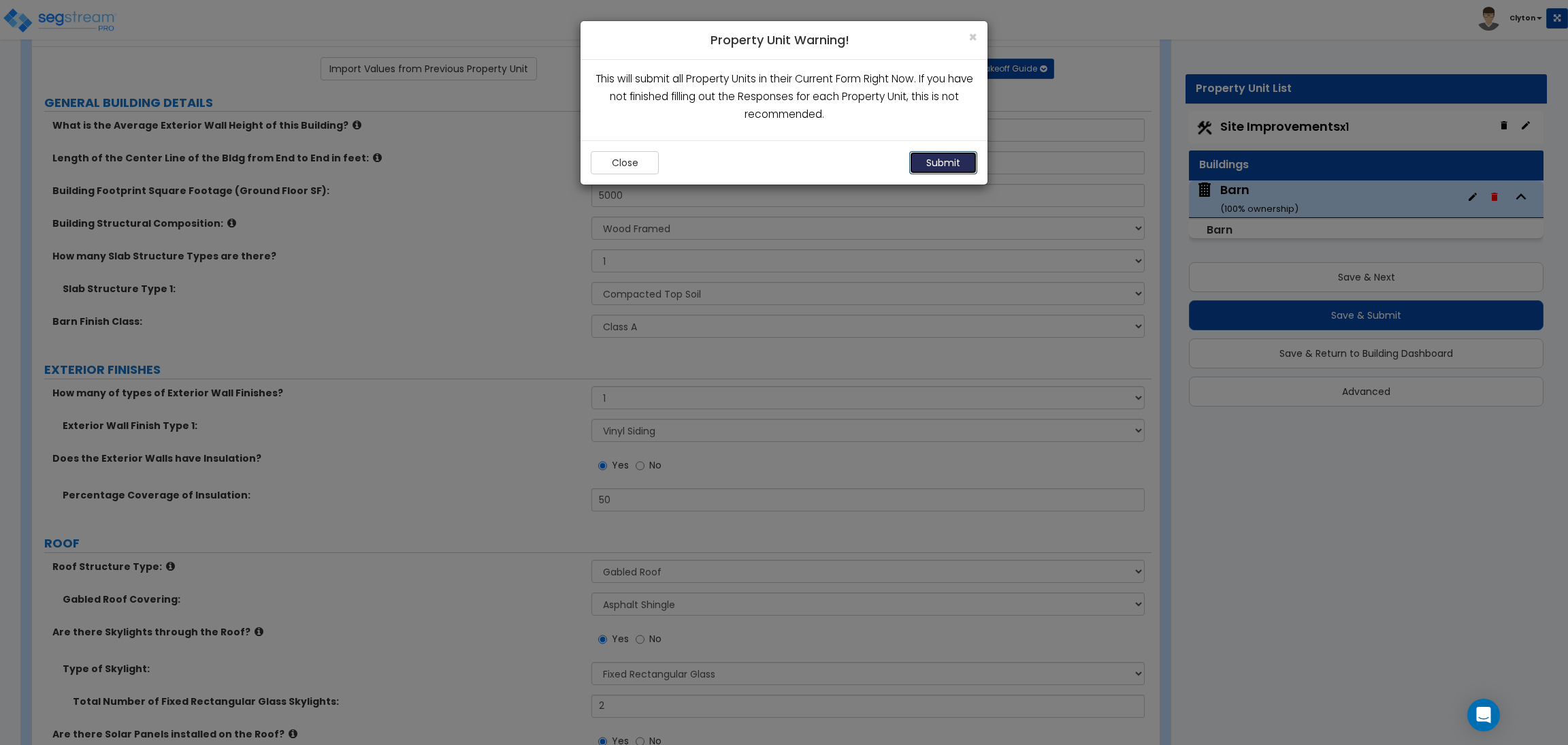
click at [943, 165] on button "Submit" at bounding box center [943, 163] width 68 height 23
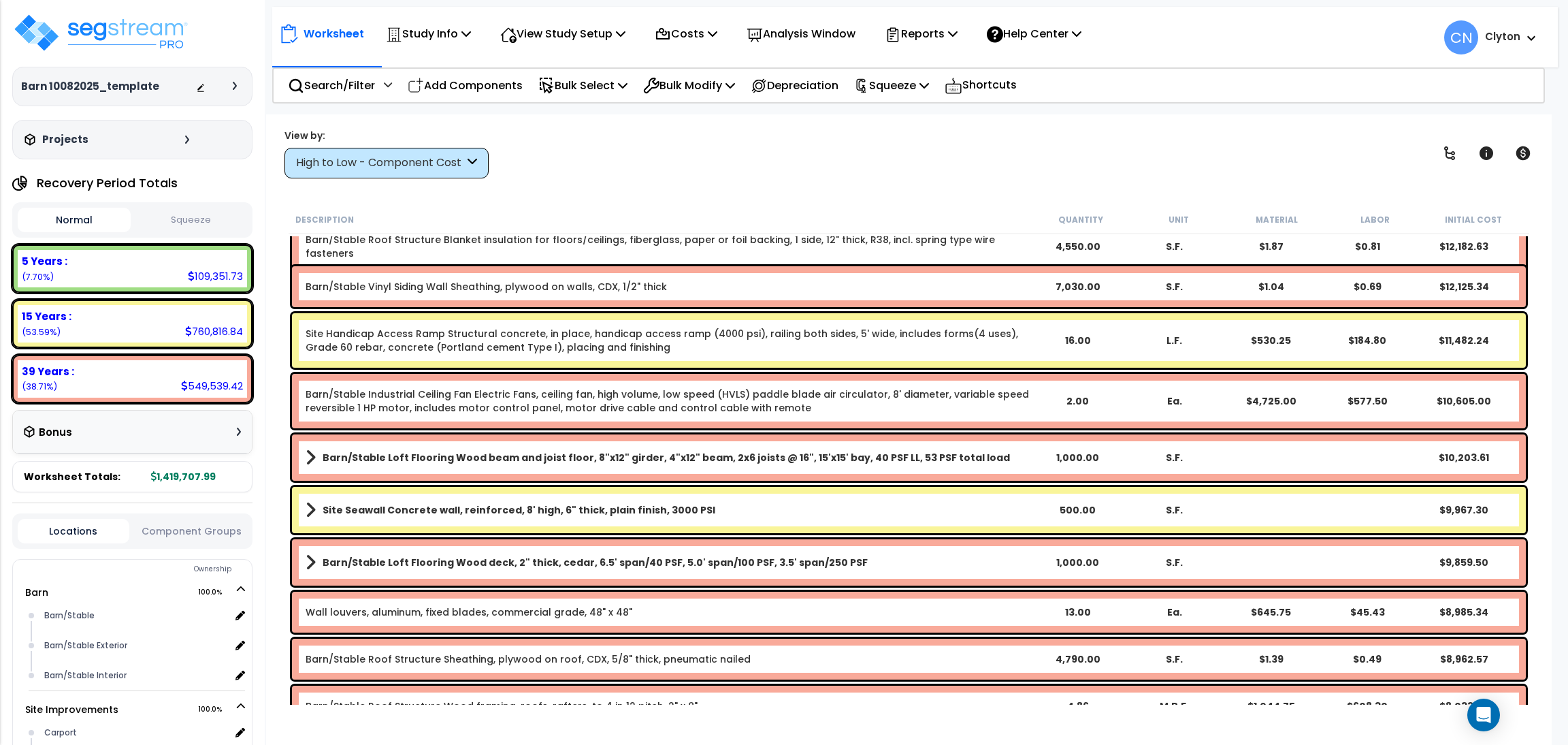
scroll to position [1634, 0]
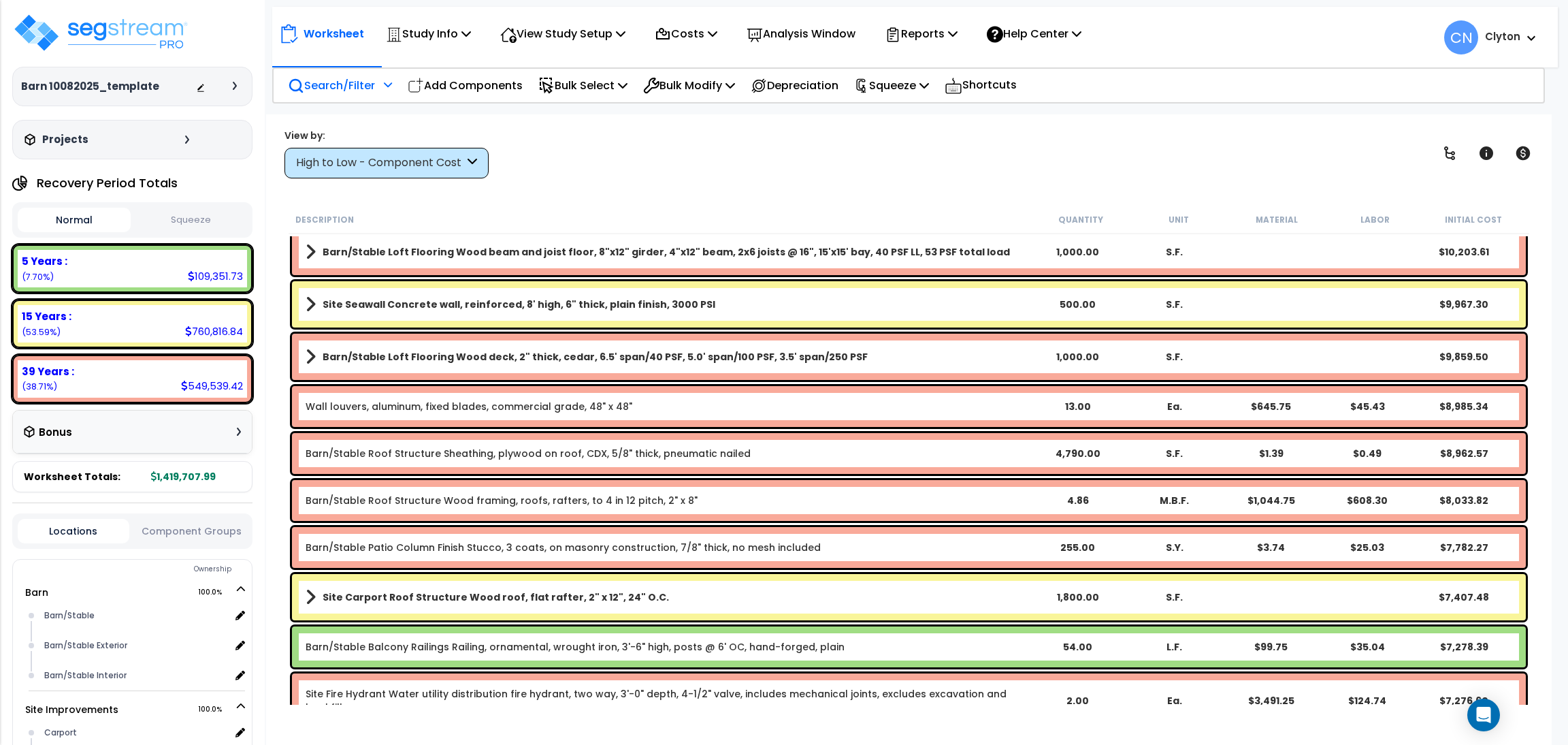
click at [311, 85] on p "Search/Filter" at bounding box center [331, 85] width 87 height 18
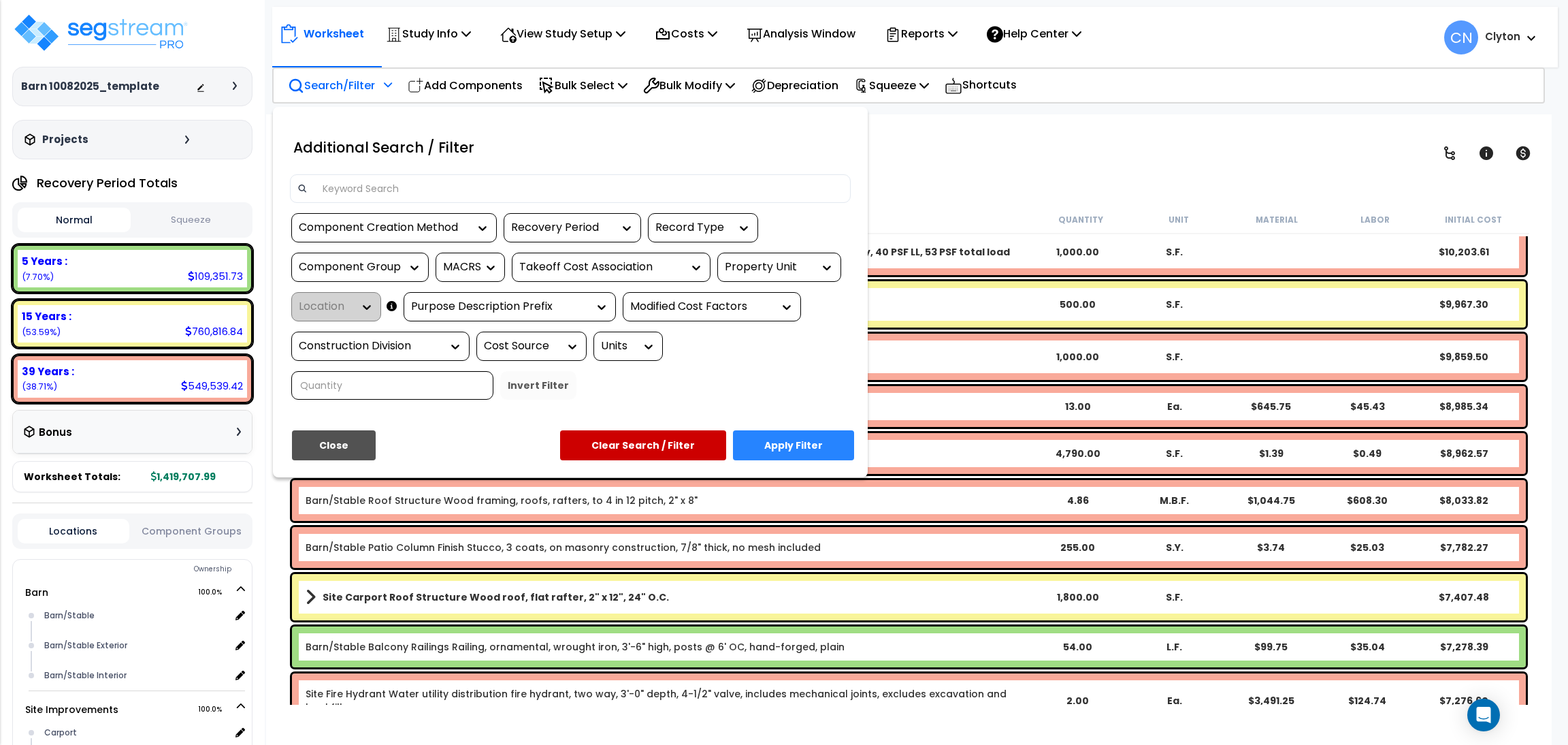
click at [420, 191] on input at bounding box center [579, 189] width 528 height 21
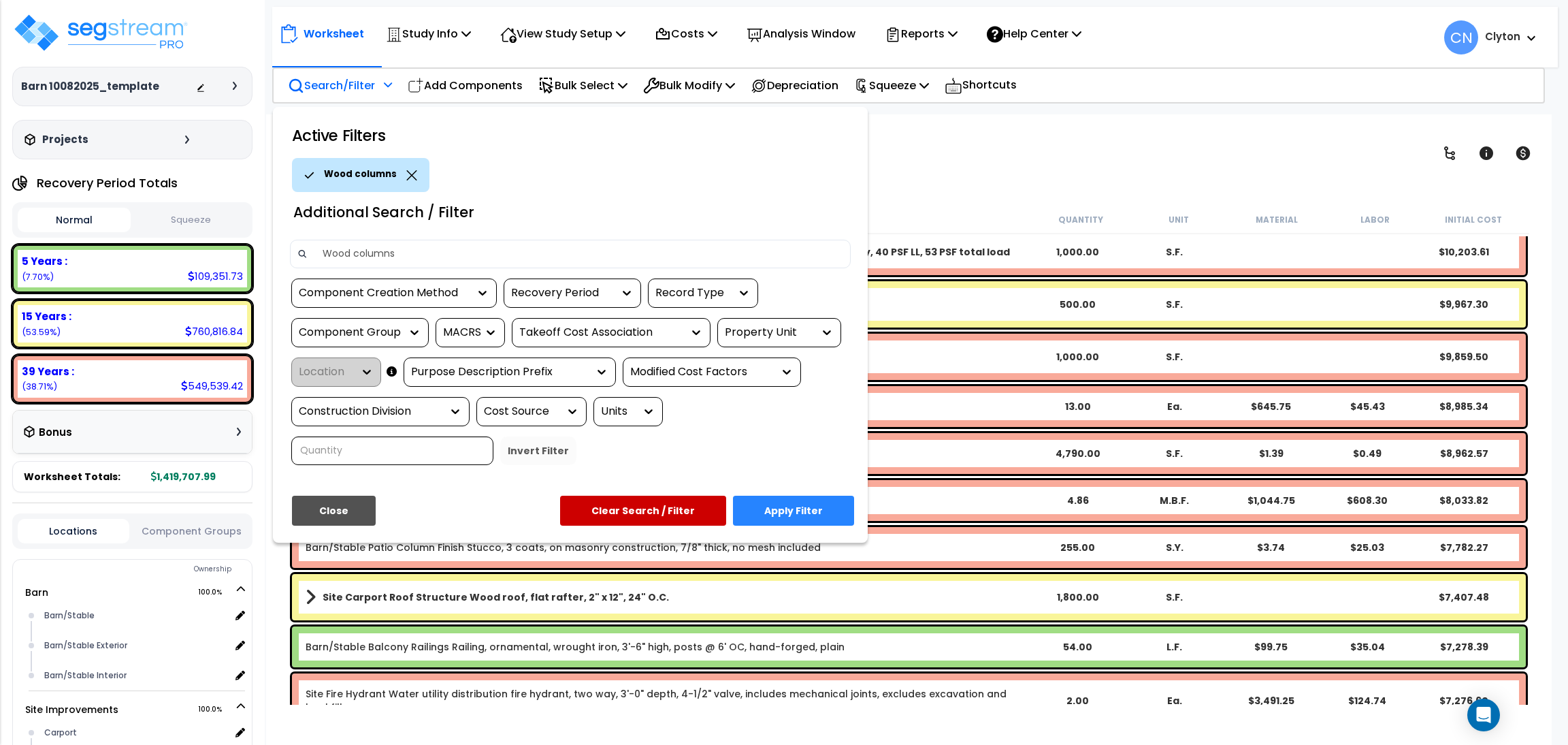
type input "Wood columns"
click at [807, 504] on button "Apply Filter" at bounding box center [793, 511] width 121 height 30
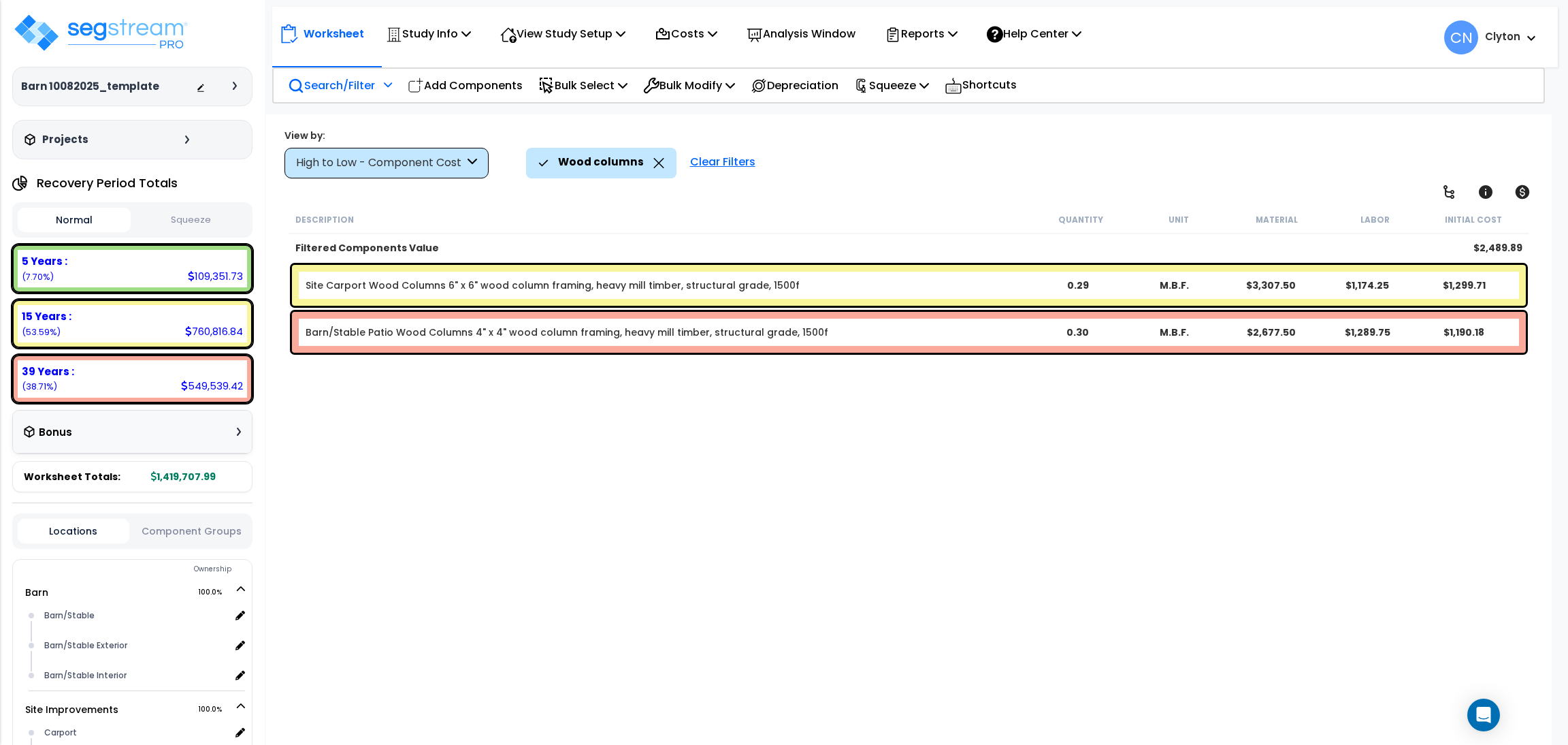
click at [910, 472] on div "Description Quantity Unit Material Labor Initial Cost Filtered Components Value…" at bounding box center [909, 455] width 1245 height 499
click at [702, 164] on div "Clear Filters" at bounding box center [722, 163] width 79 height 30
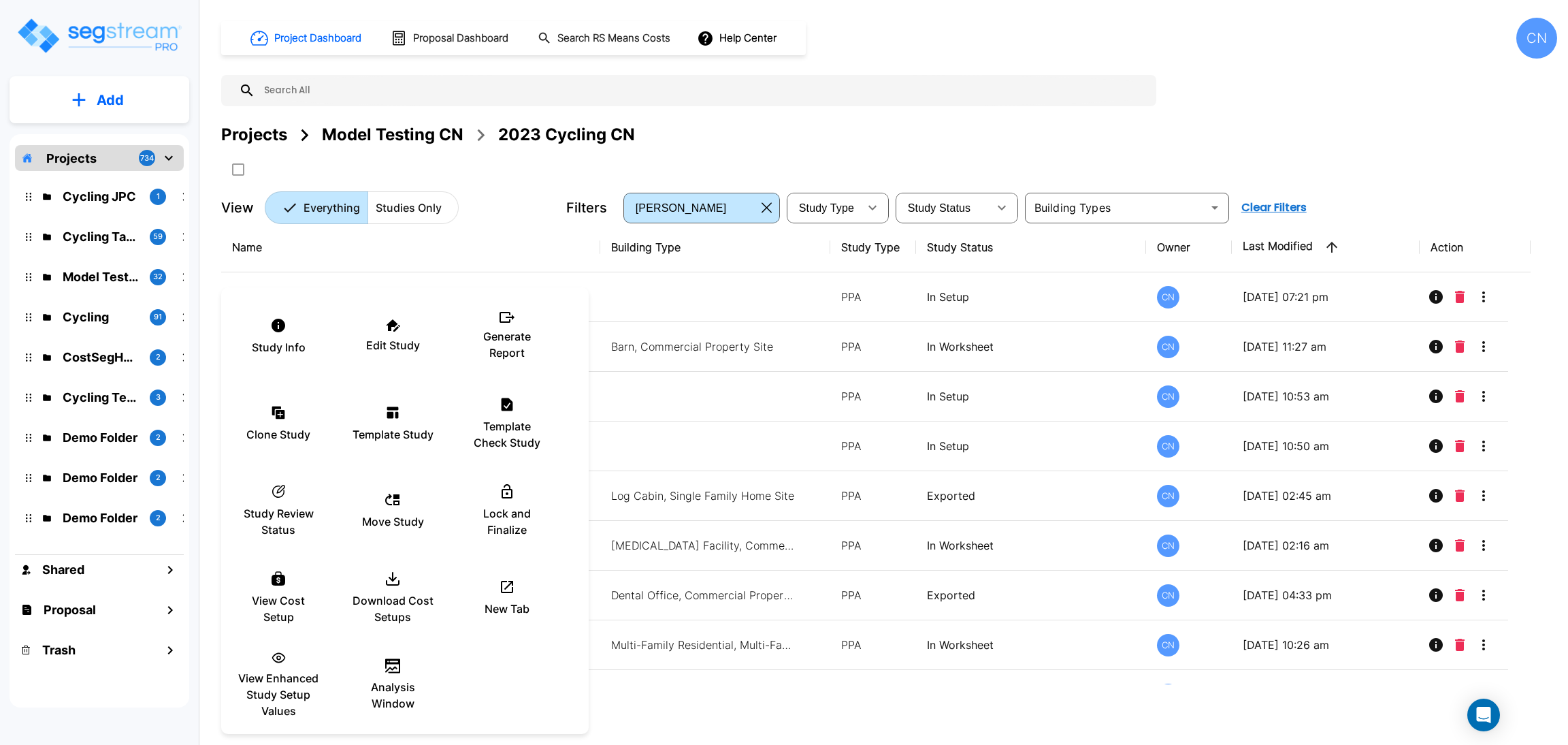
click at [1062, 120] on div at bounding box center [784, 372] width 1568 height 745
